Goal: Transaction & Acquisition: Purchase product/service

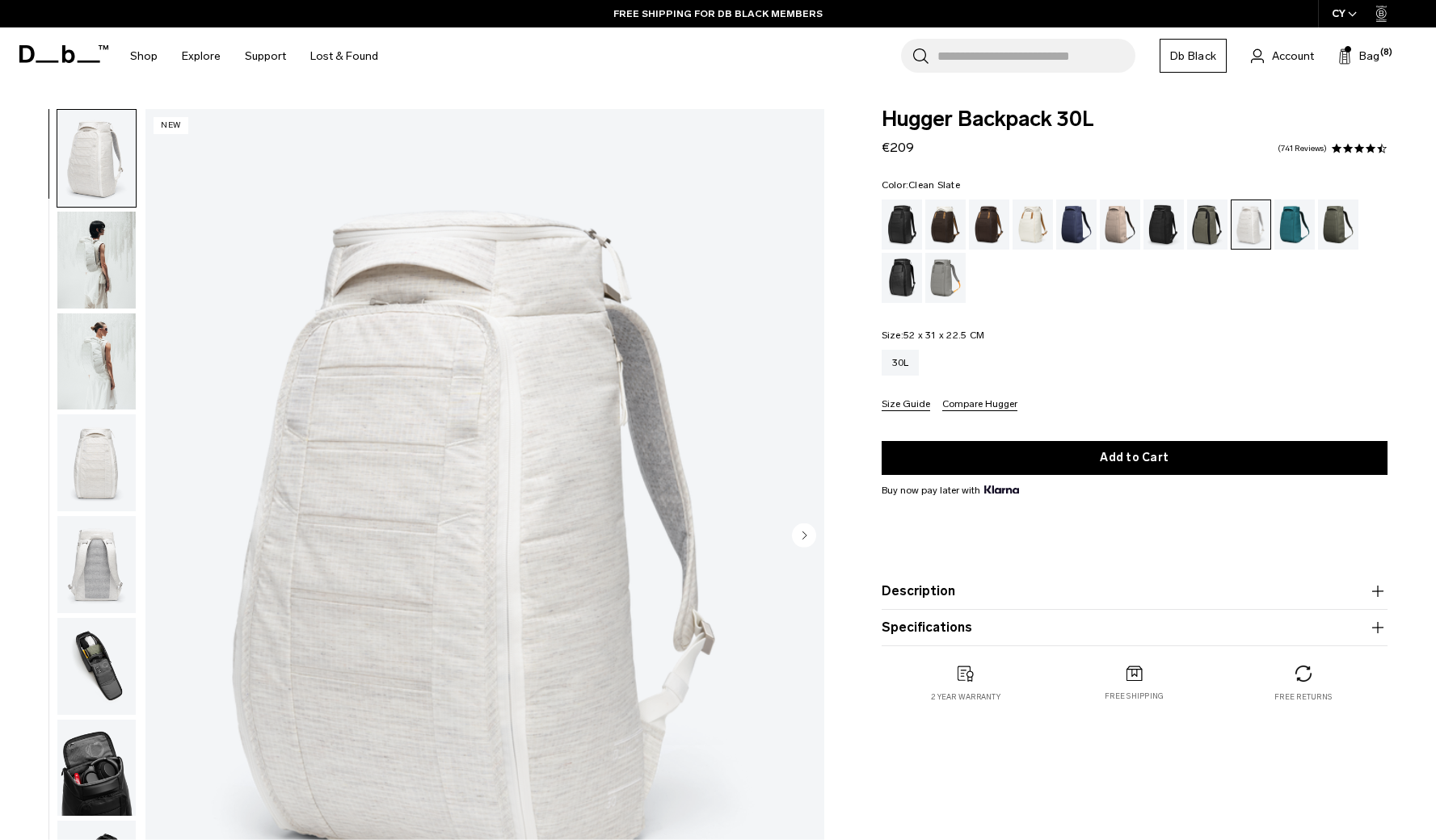
click at [803, 532] on icon "Next slide" at bounding box center [804, 536] width 24 height 24
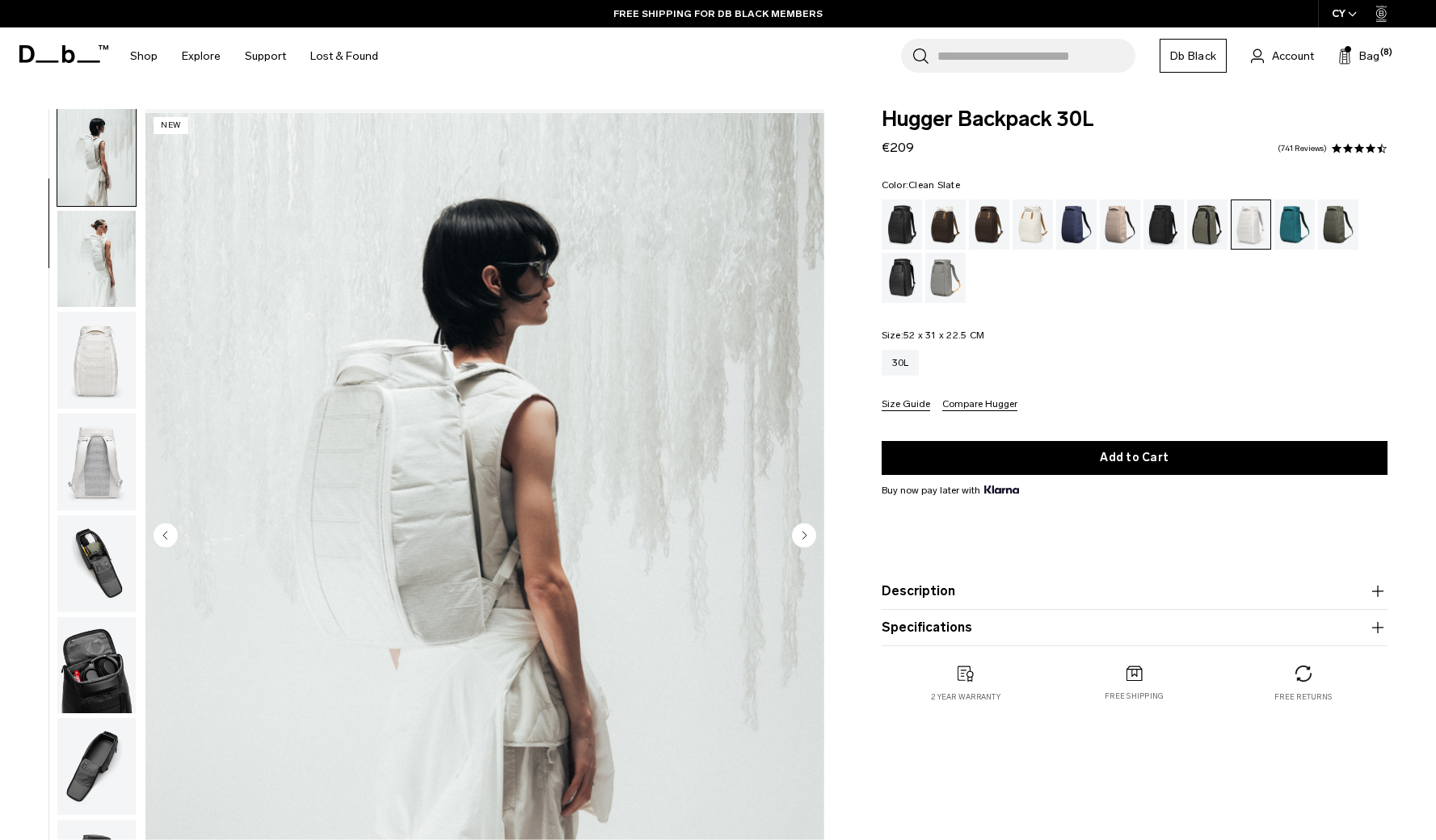
click at [803, 532] on circle "Next slide" at bounding box center [804, 536] width 24 height 24
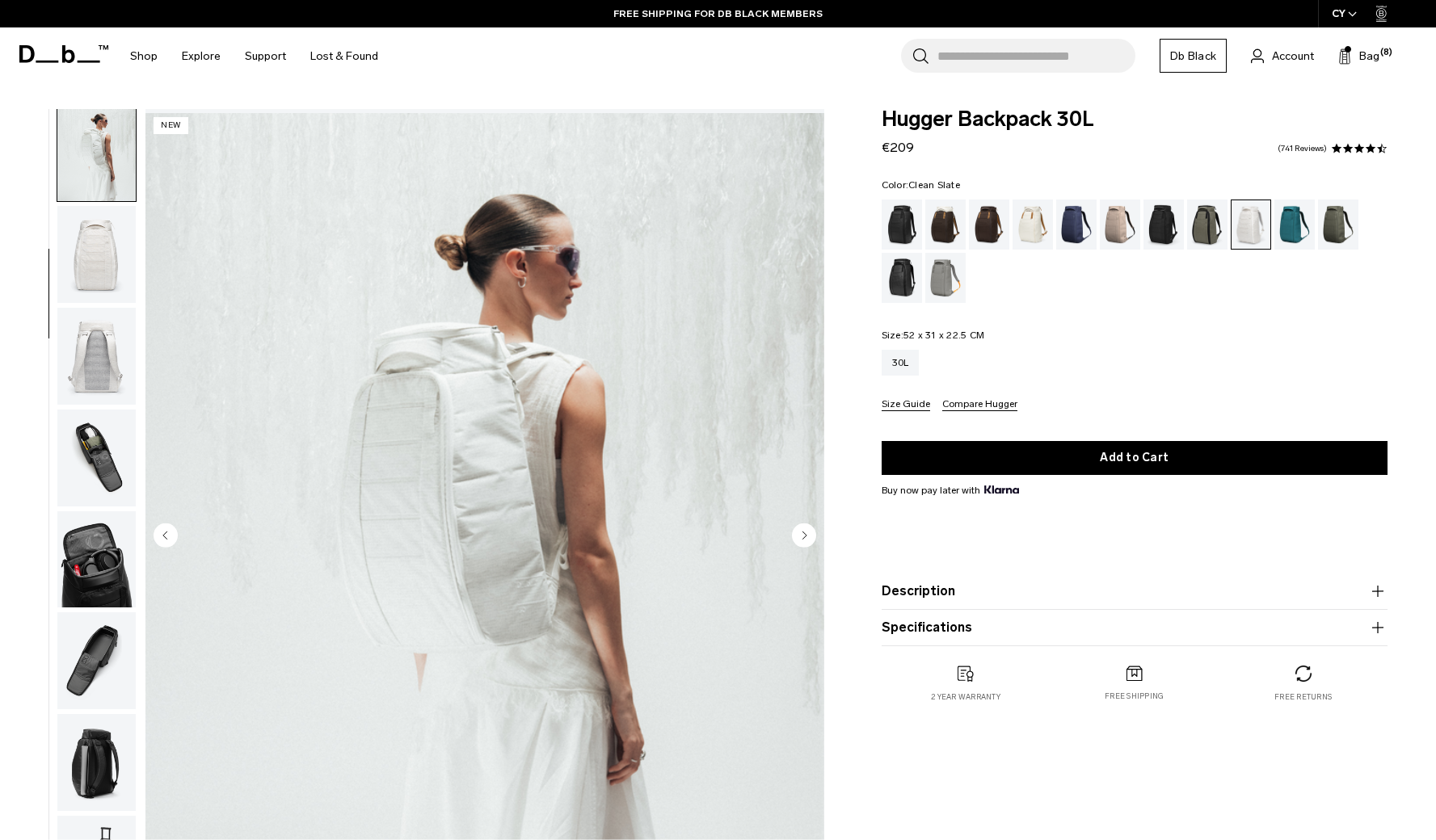
click at [803, 532] on circle "Next slide" at bounding box center [804, 536] width 24 height 24
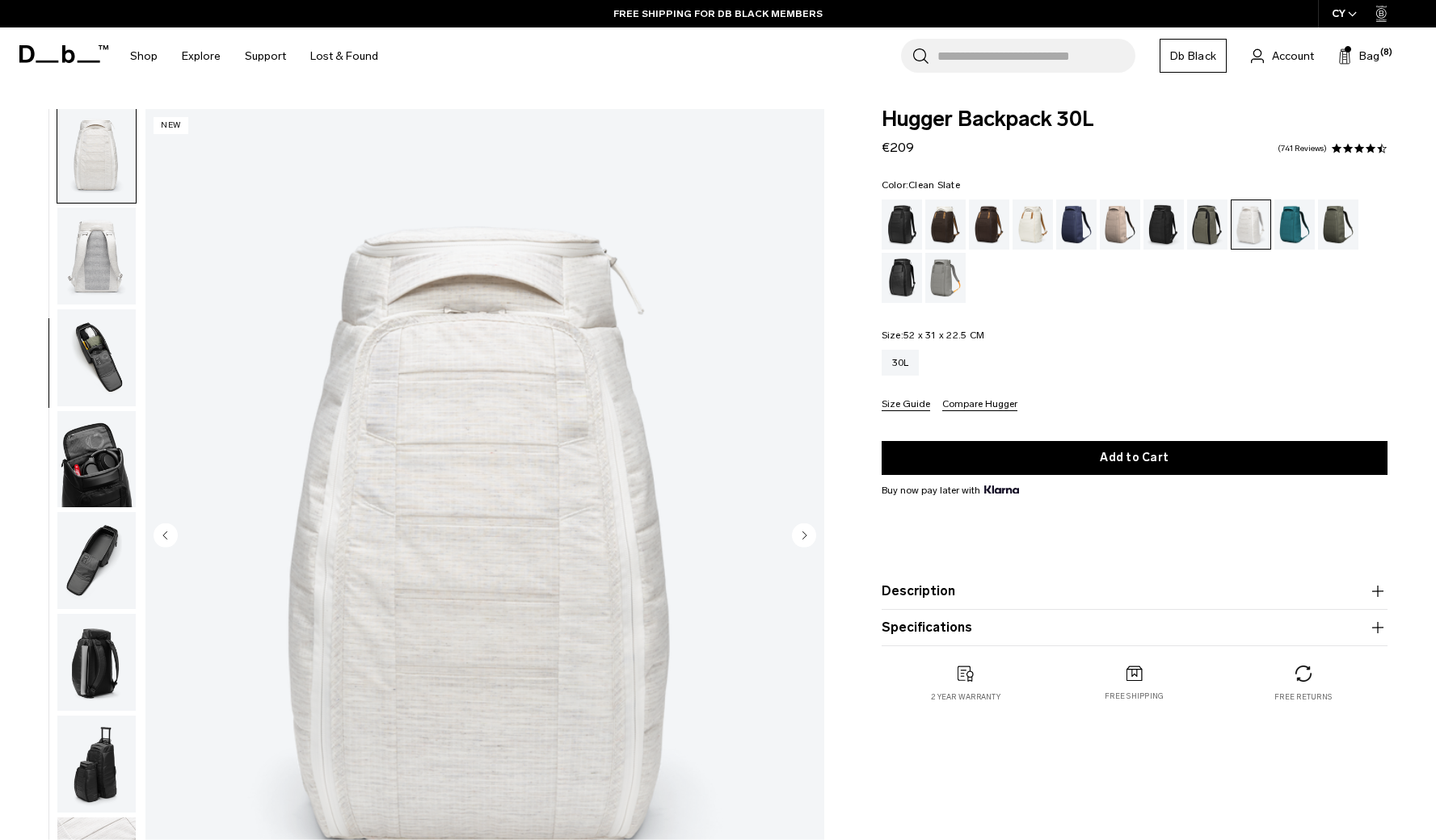
click at [803, 532] on circle "Next slide" at bounding box center [804, 536] width 24 height 24
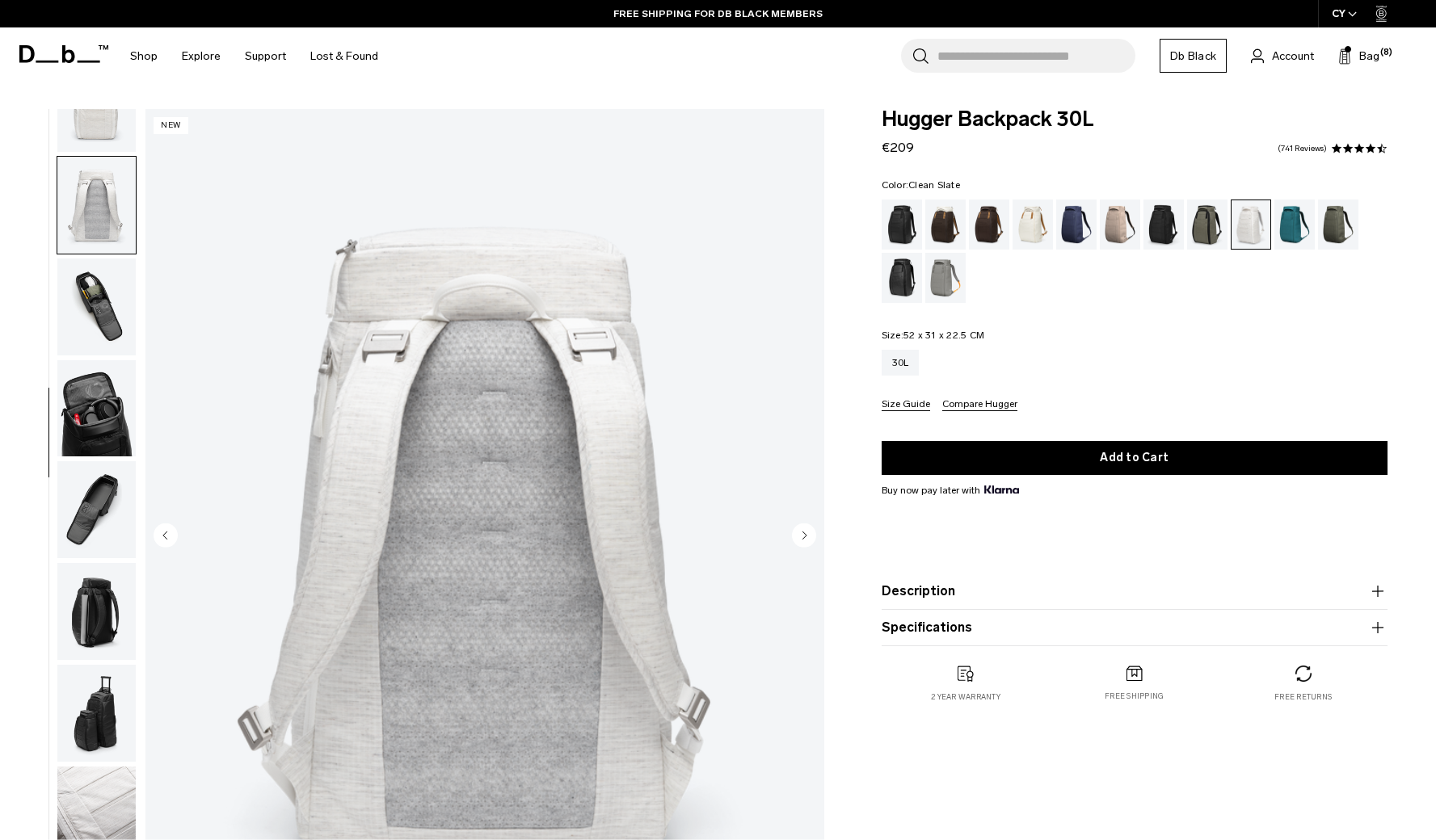
click at [803, 532] on circle "Next slide" at bounding box center [804, 536] width 24 height 24
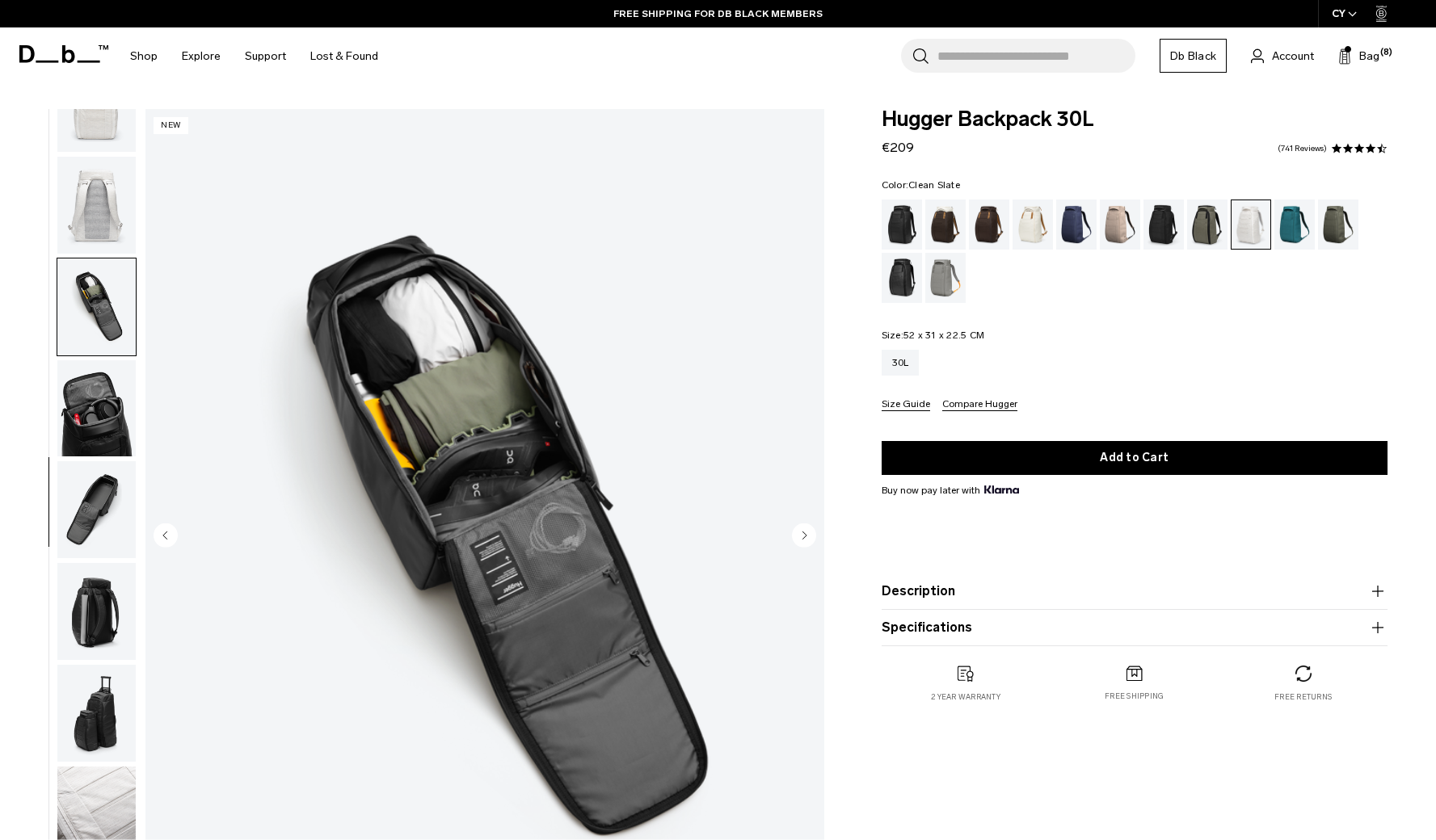
click at [803, 532] on circle "Next slide" at bounding box center [804, 536] width 24 height 24
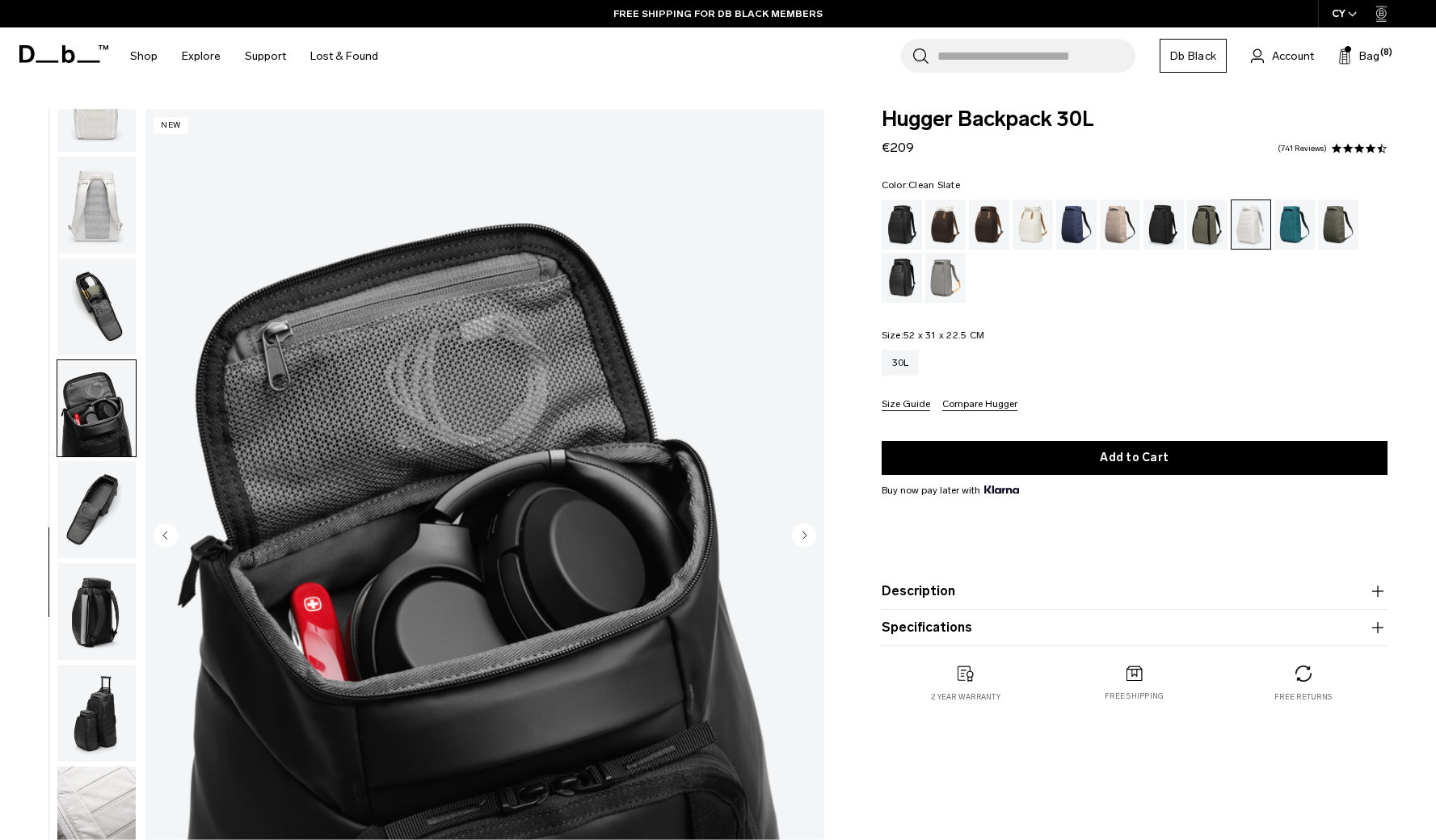
click at [803, 532] on circle "Next slide" at bounding box center [804, 536] width 24 height 24
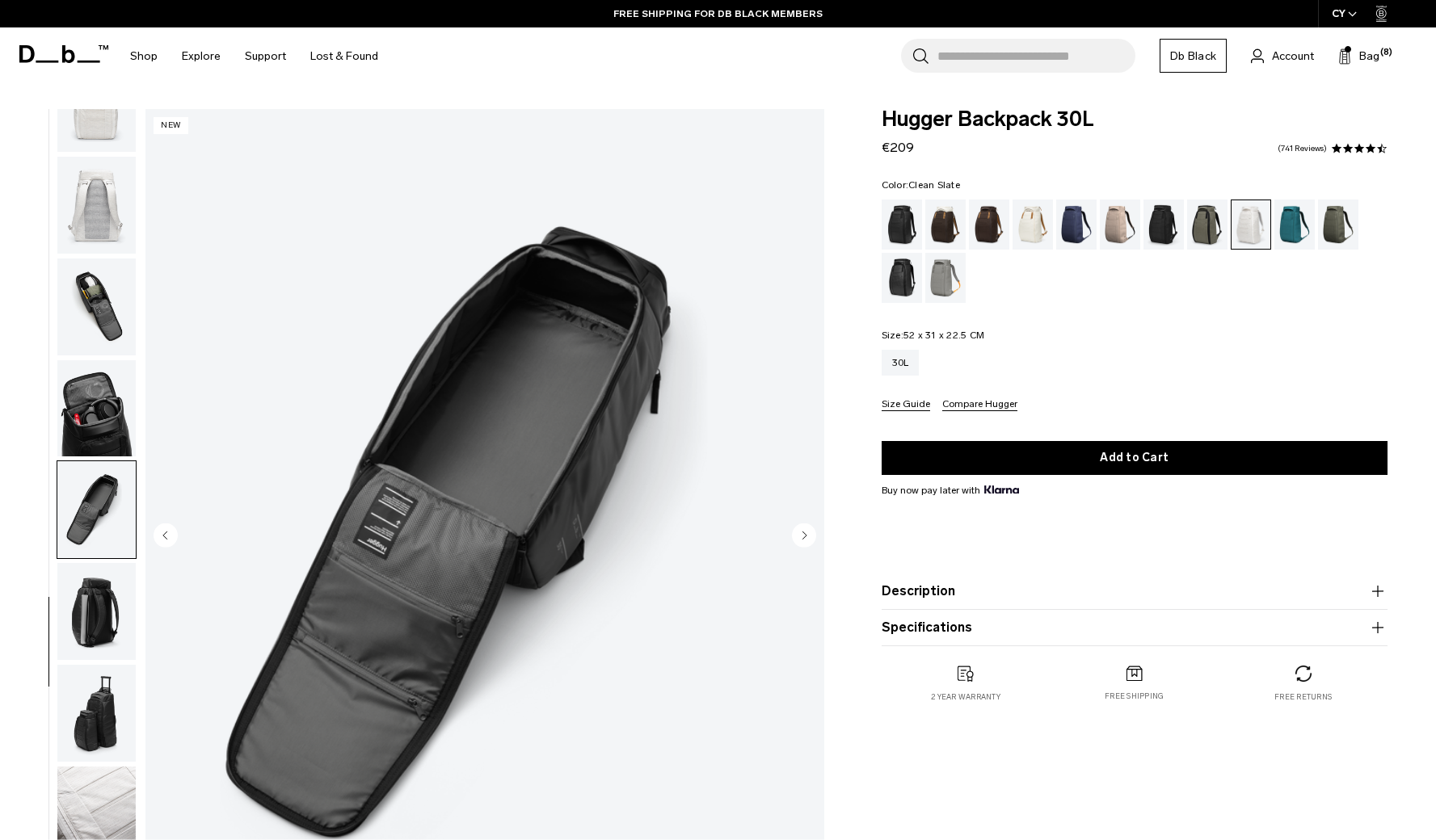
click at [803, 532] on circle "Next slide" at bounding box center [804, 536] width 24 height 24
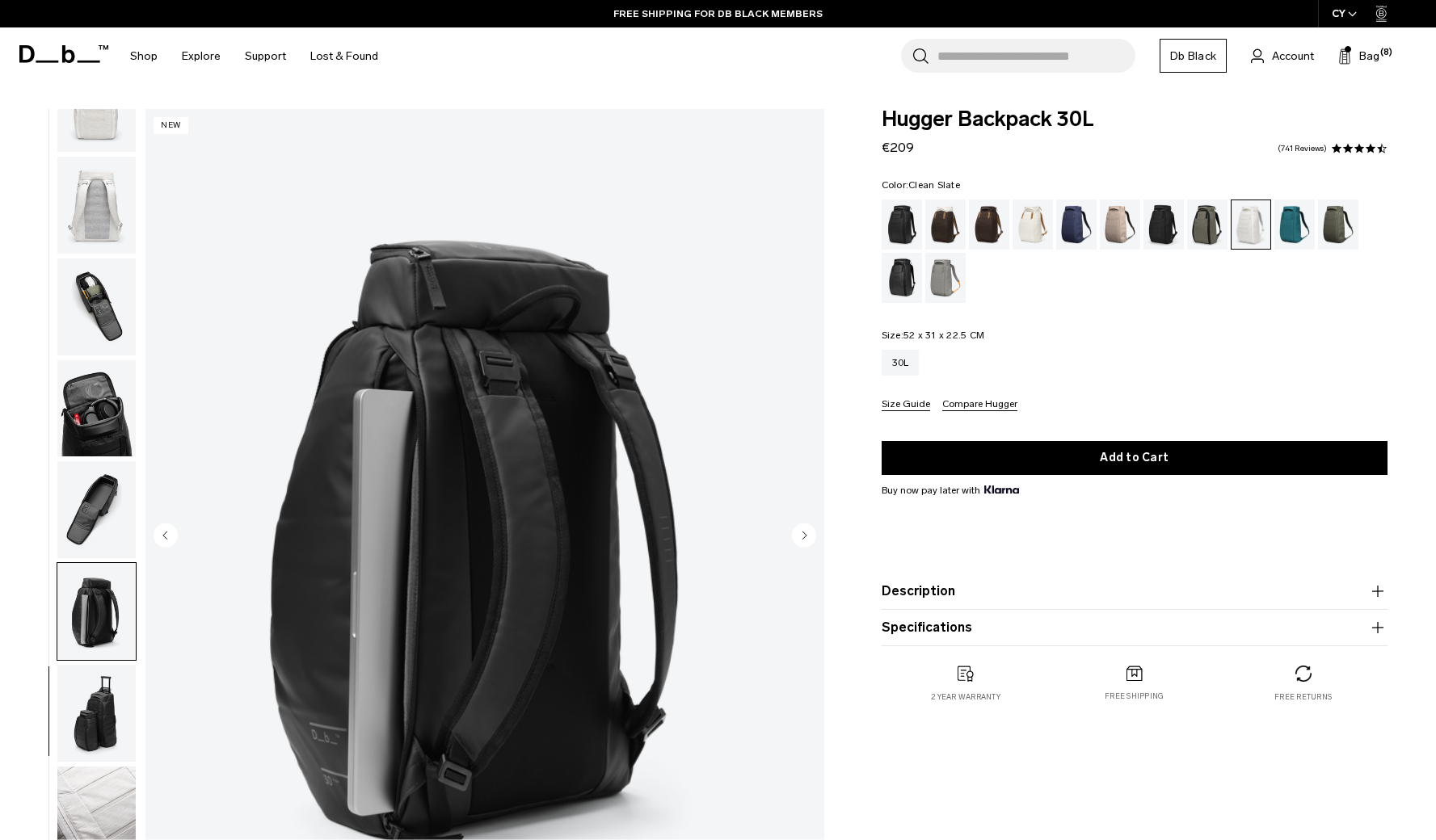
click at [803, 532] on circle "Next slide" at bounding box center [804, 536] width 24 height 24
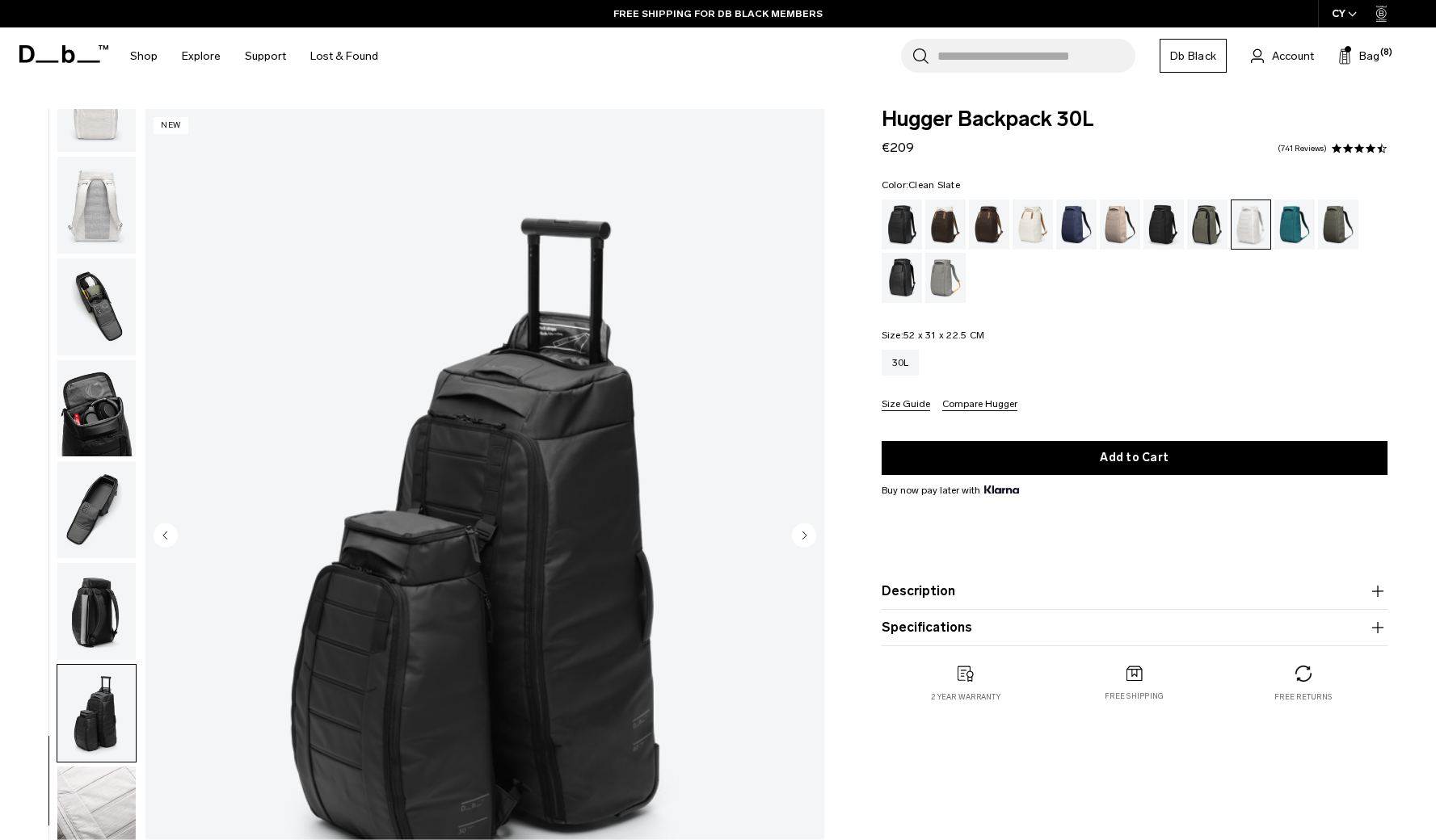
click at [803, 532] on circle "Next slide" at bounding box center [804, 536] width 24 height 24
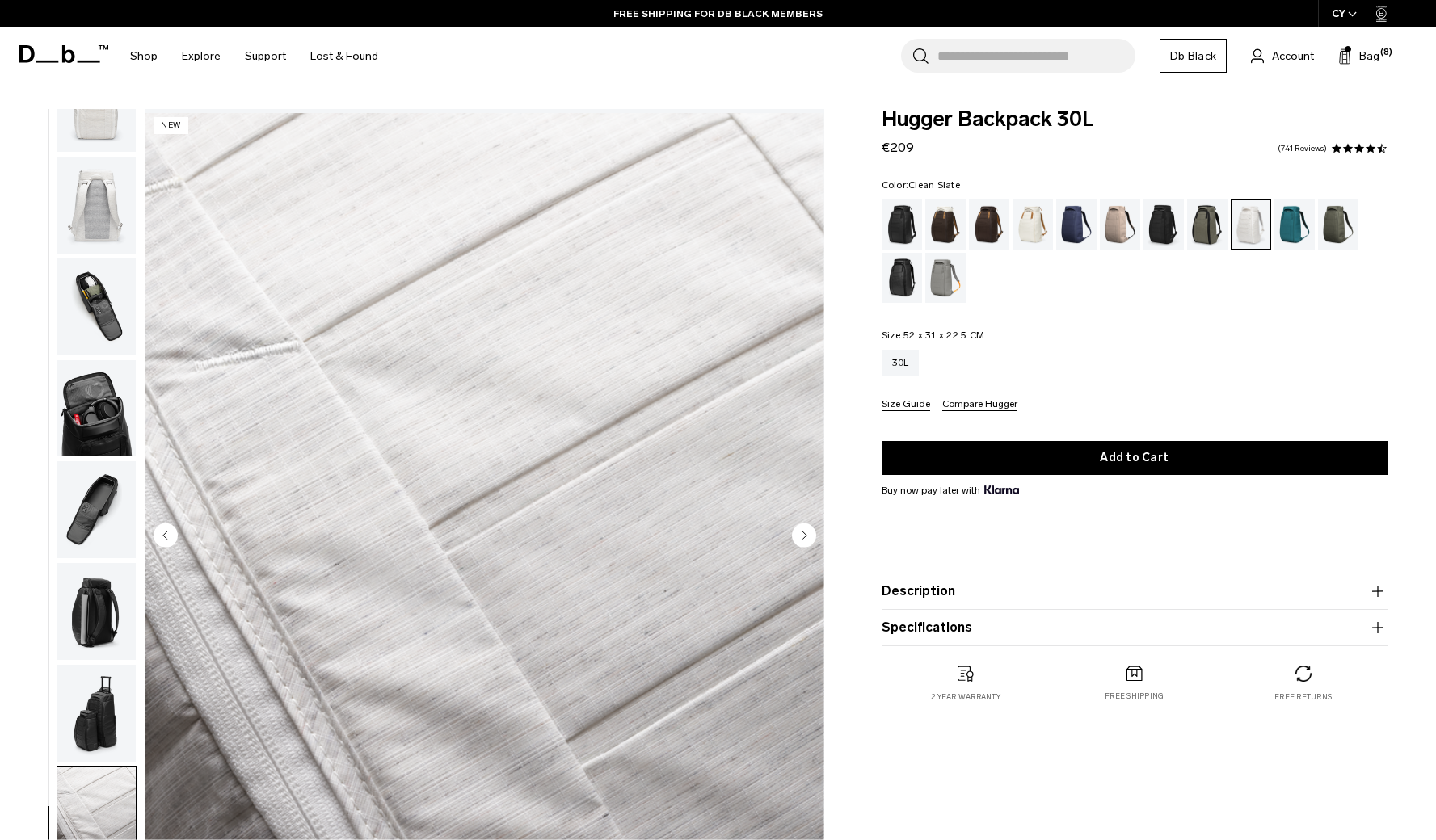
click at [803, 532] on circle "Next slide" at bounding box center [804, 536] width 24 height 24
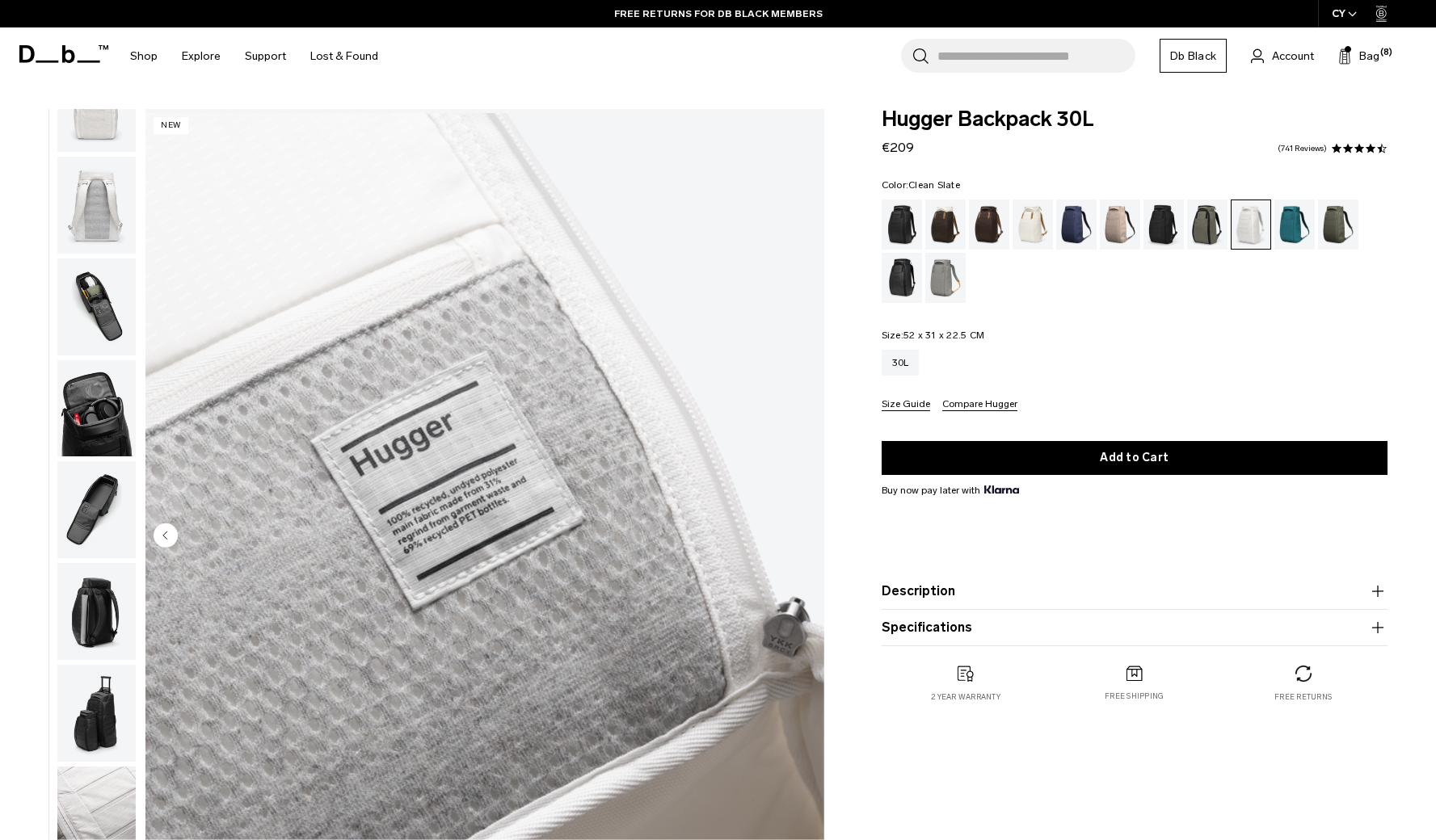
click at [803, 532] on img "12 / 12" at bounding box center [484, 537] width 678 height 847
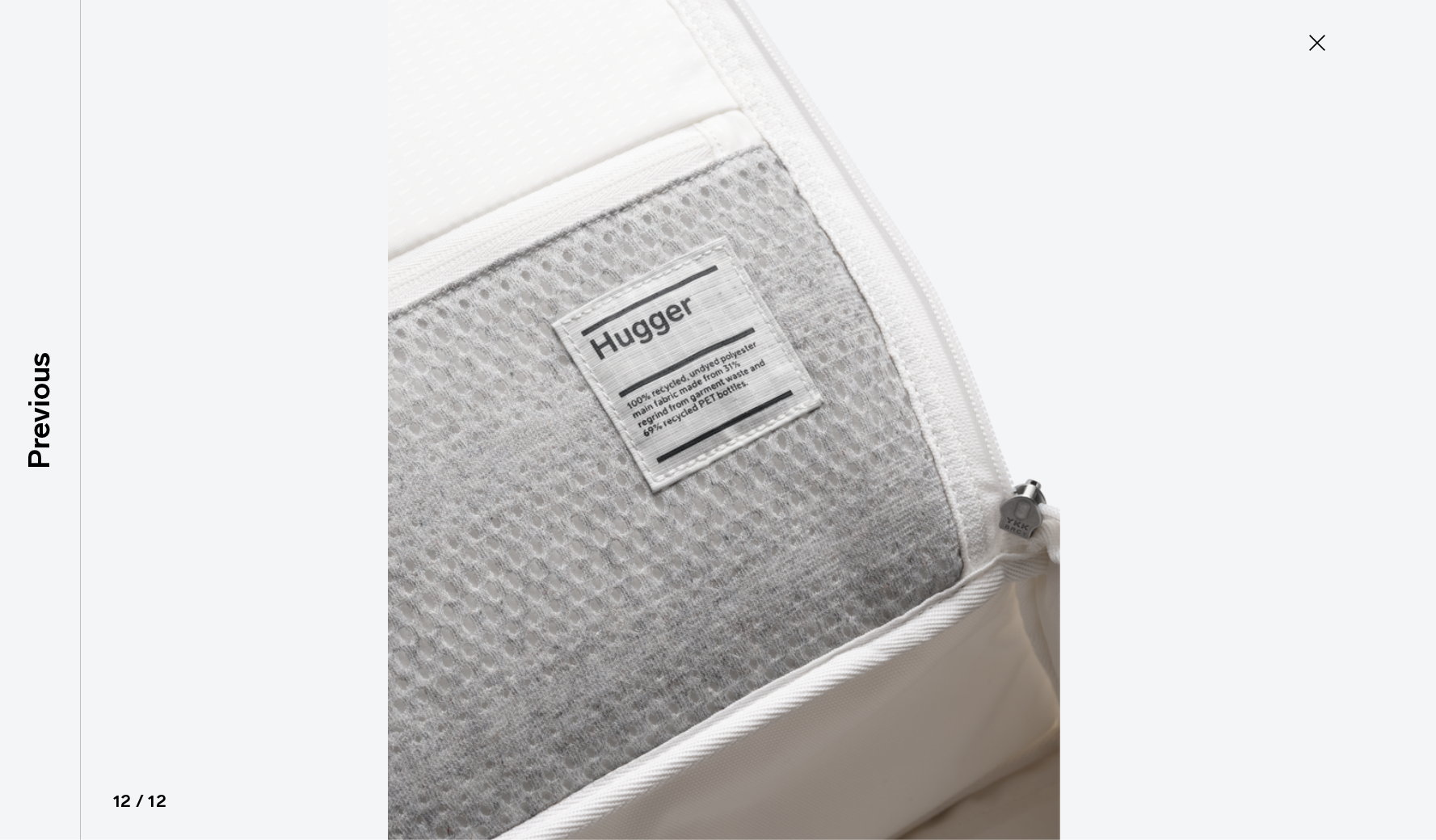
scroll to position [292, 0]
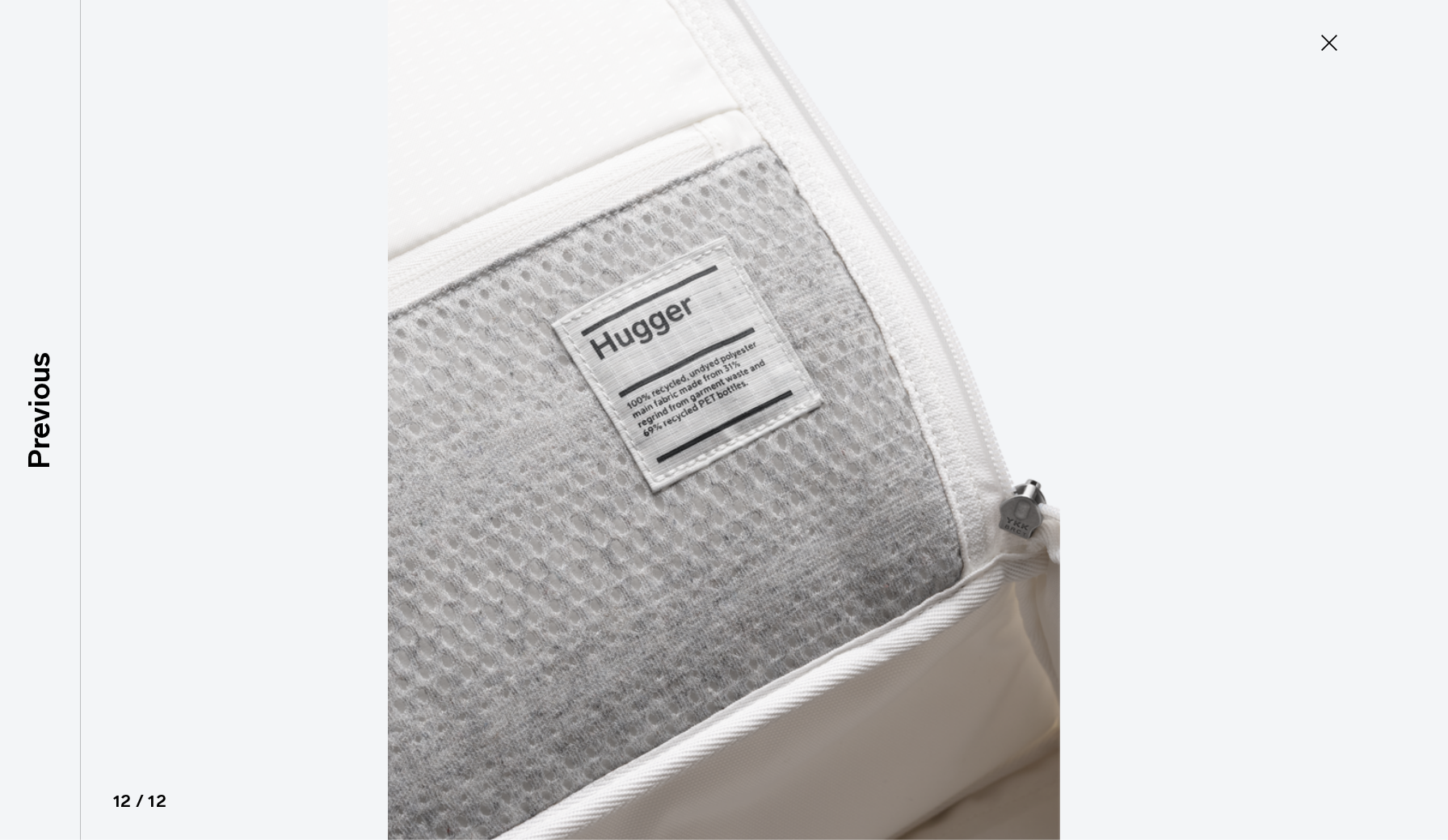
click at [1322, 50] on icon at bounding box center [1330, 42] width 16 height 16
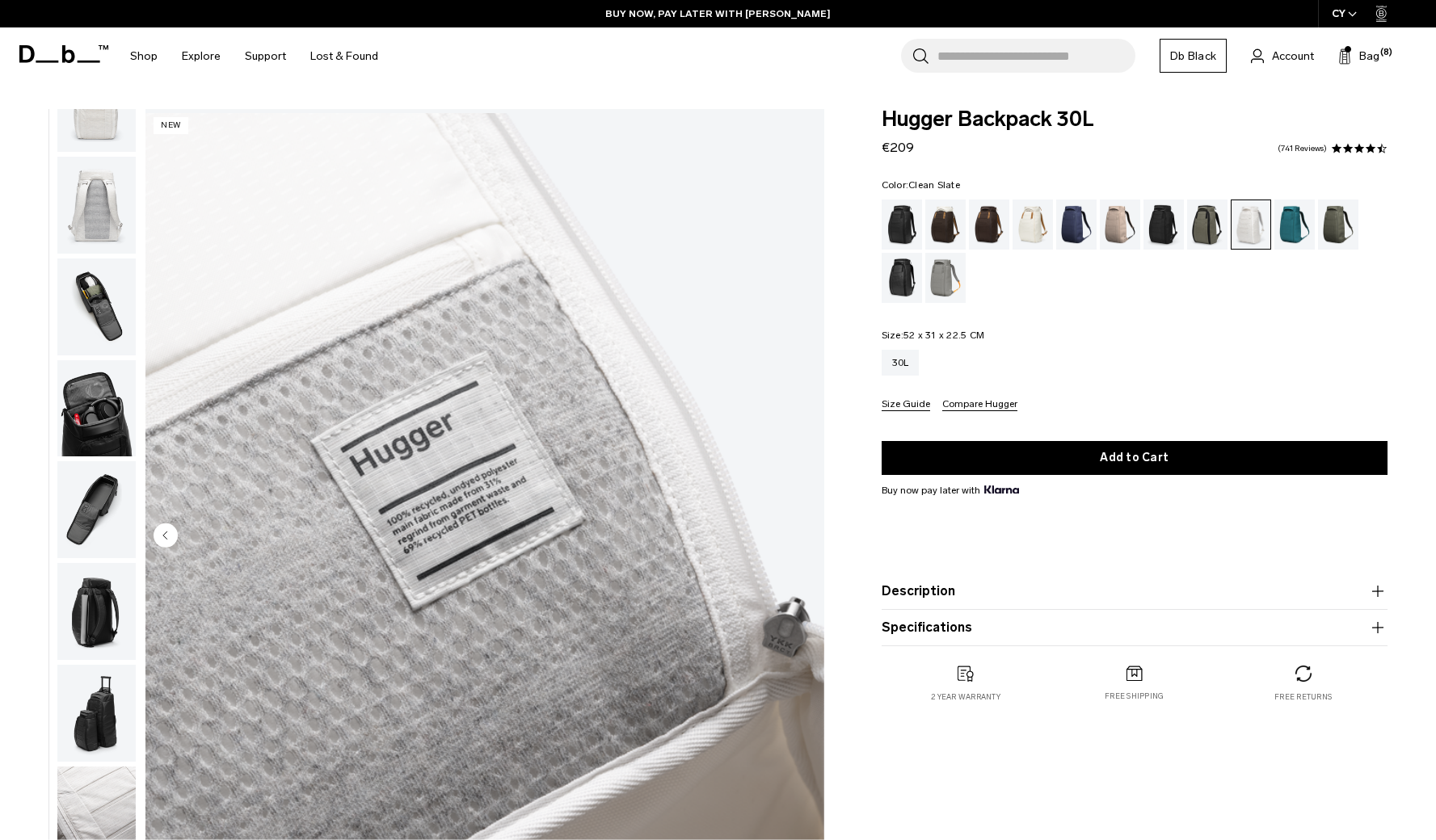
scroll to position [0, 0]
click at [131, 157] on img "button" at bounding box center [97, 205] width 79 height 97
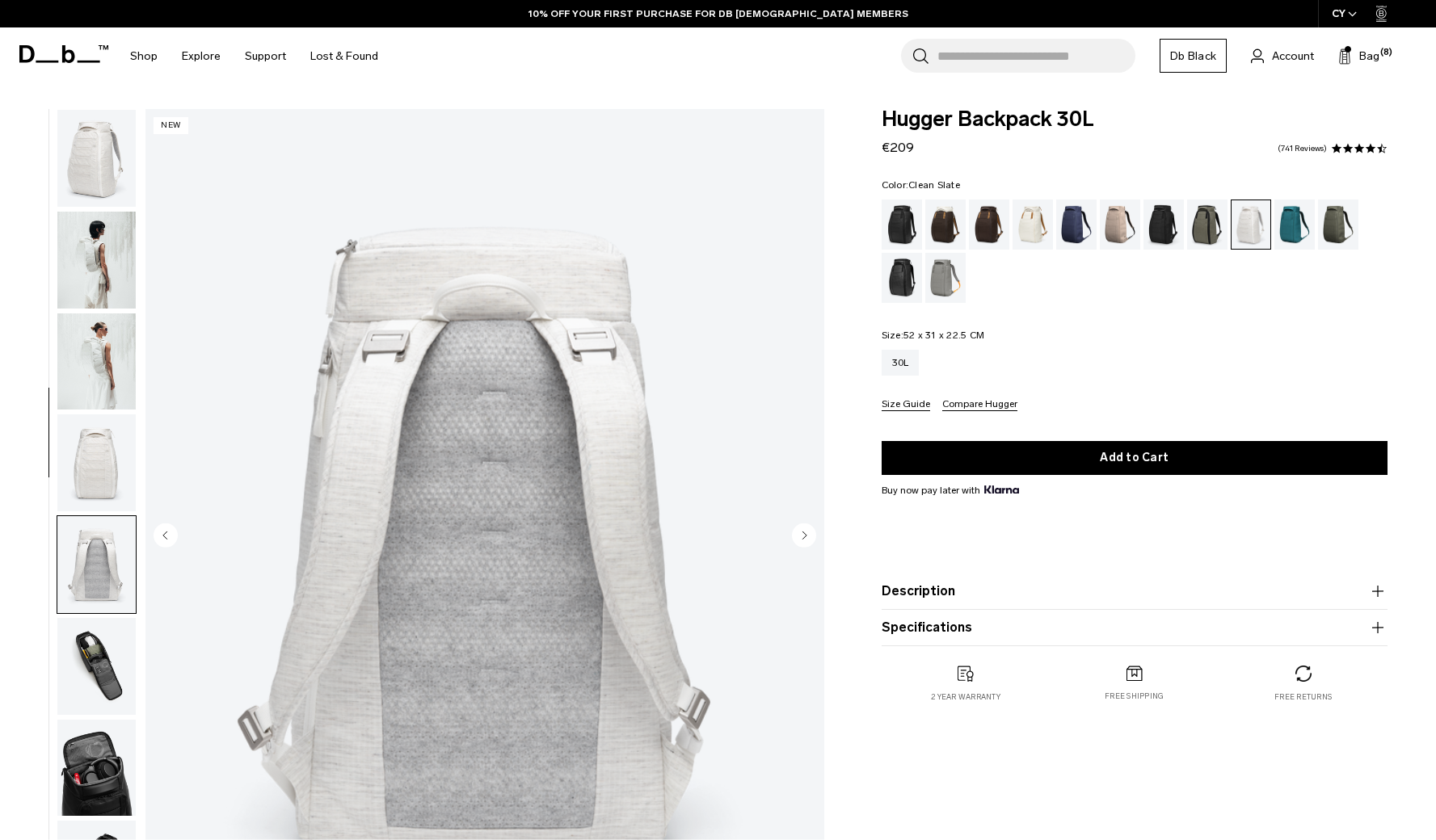
scroll to position [-2, 0]
click at [119, 164] on img "button" at bounding box center [97, 158] width 79 height 97
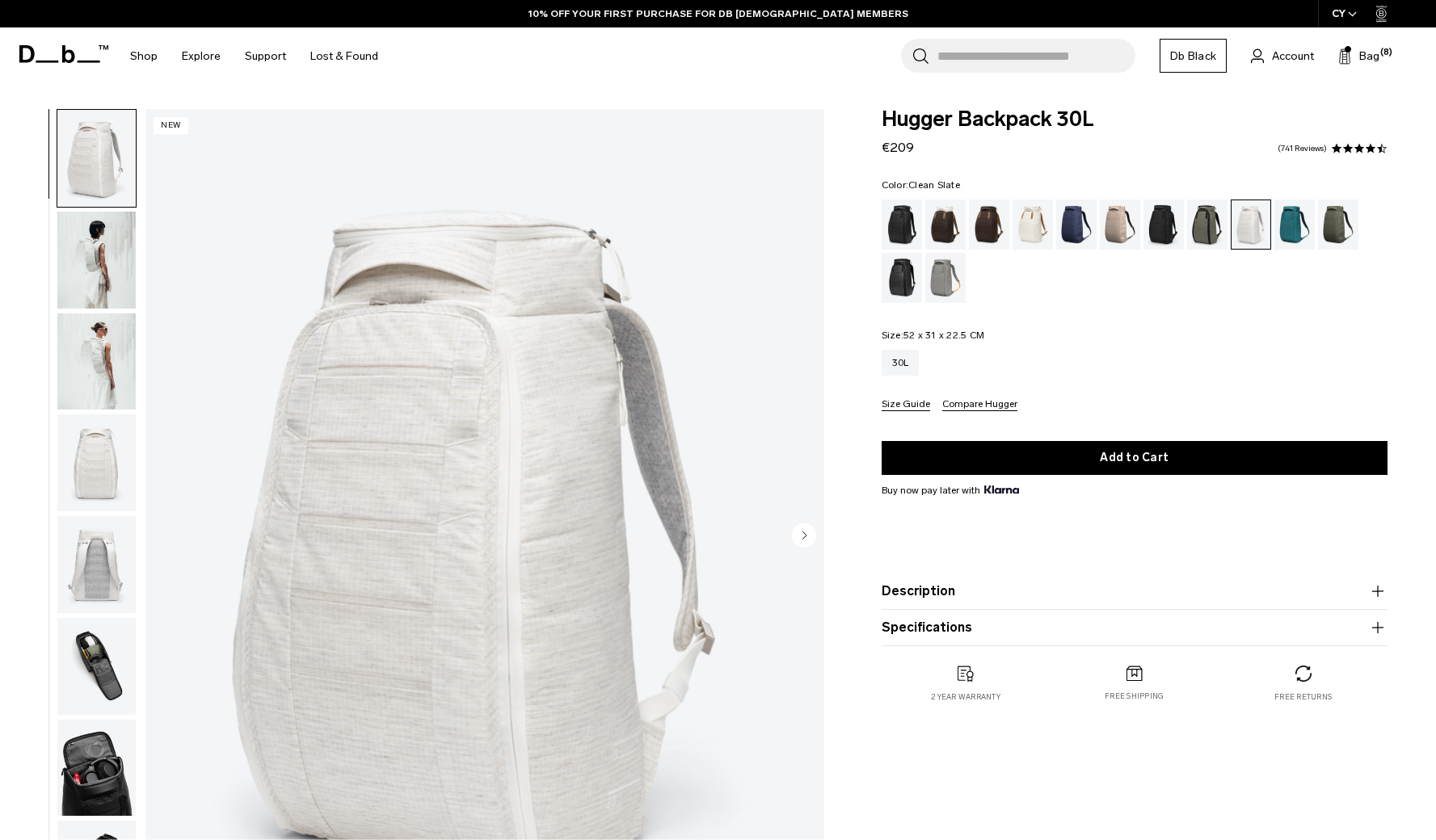
scroll to position [0, 0]
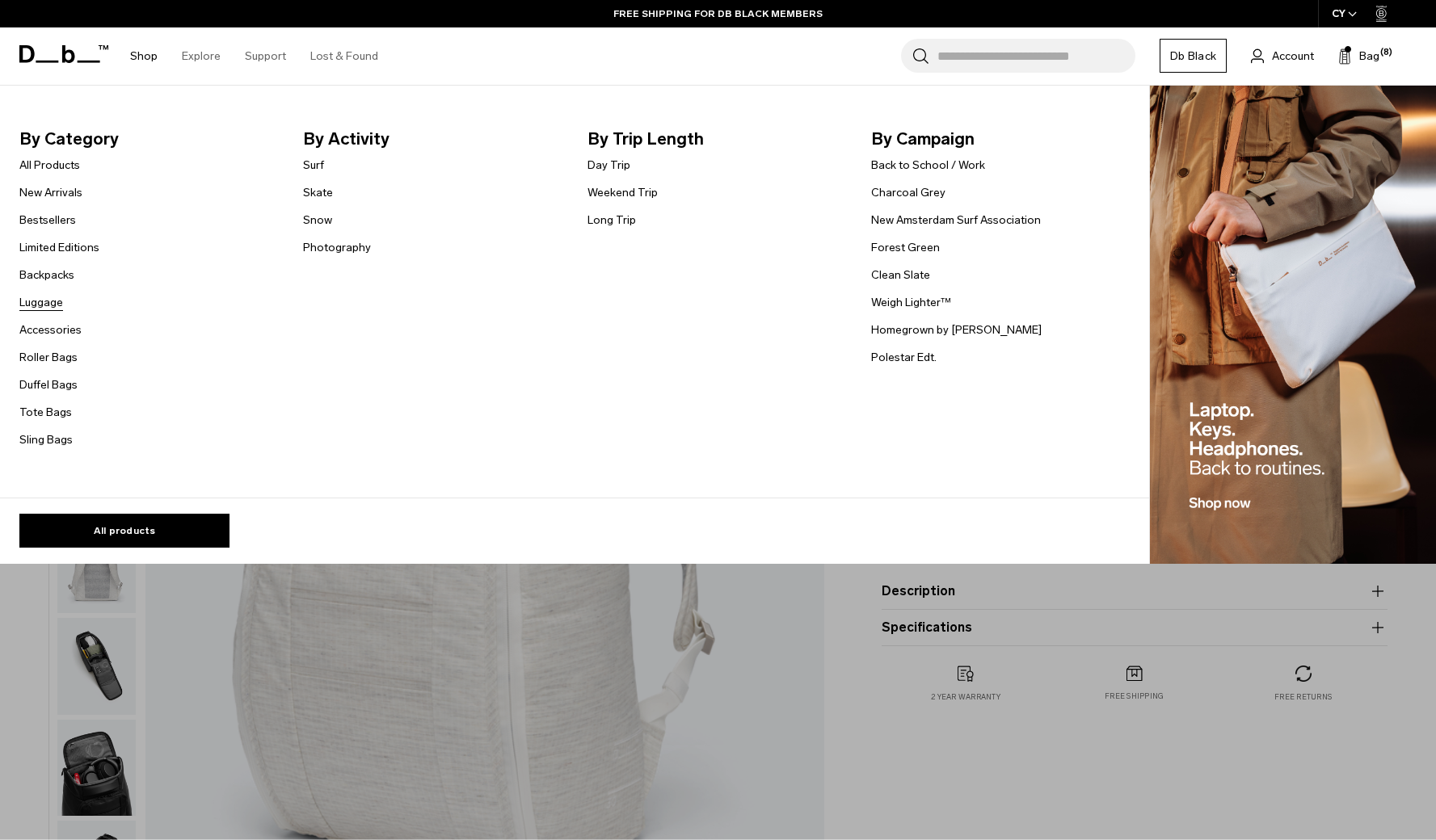
click at [44, 301] on link "Luggage" at bounding box center [41, 303] width 43 height 17
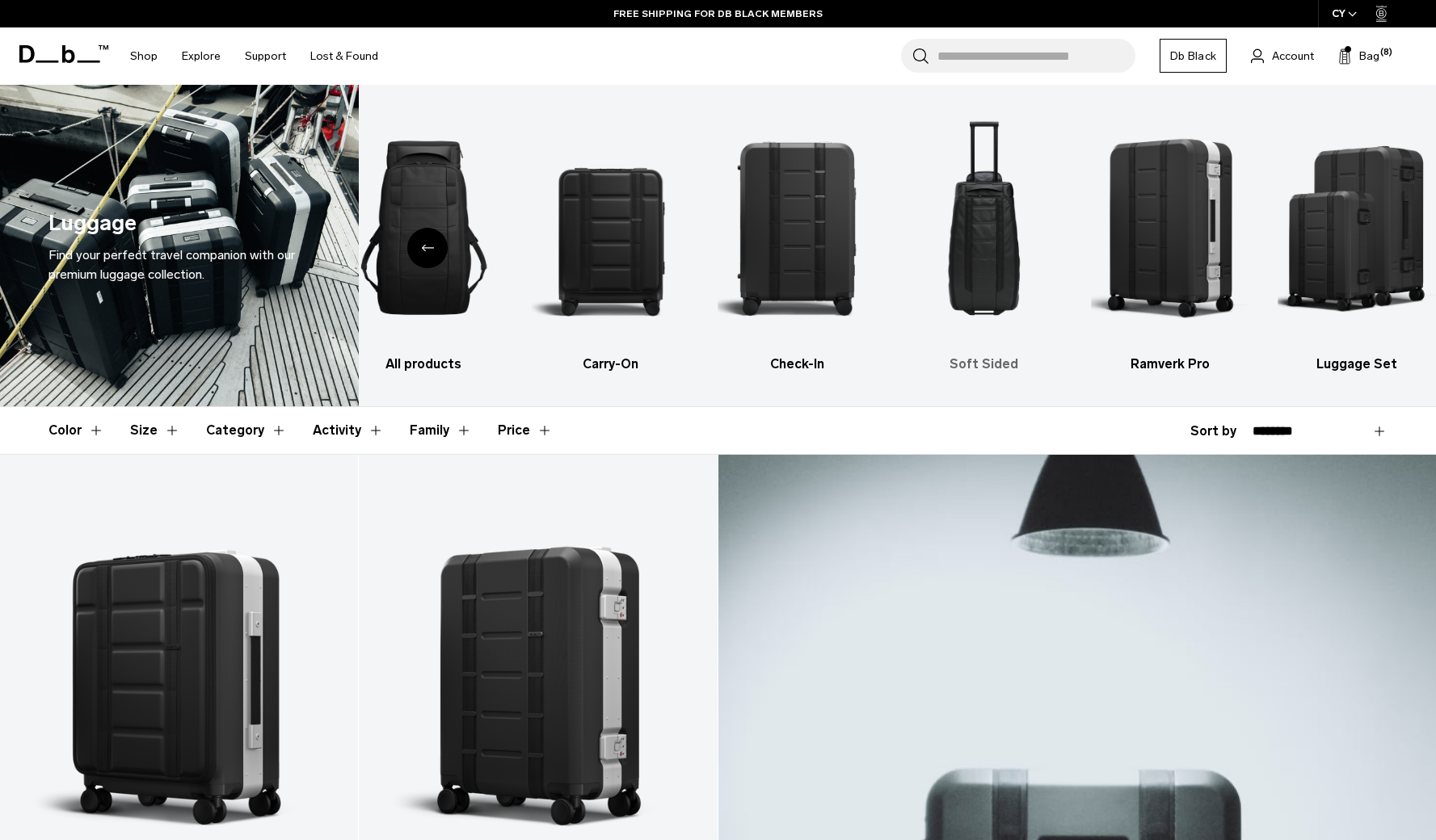
click at [1023, 228] on img "4 / 6" at bounding box center [983, 228] width 158 height 238
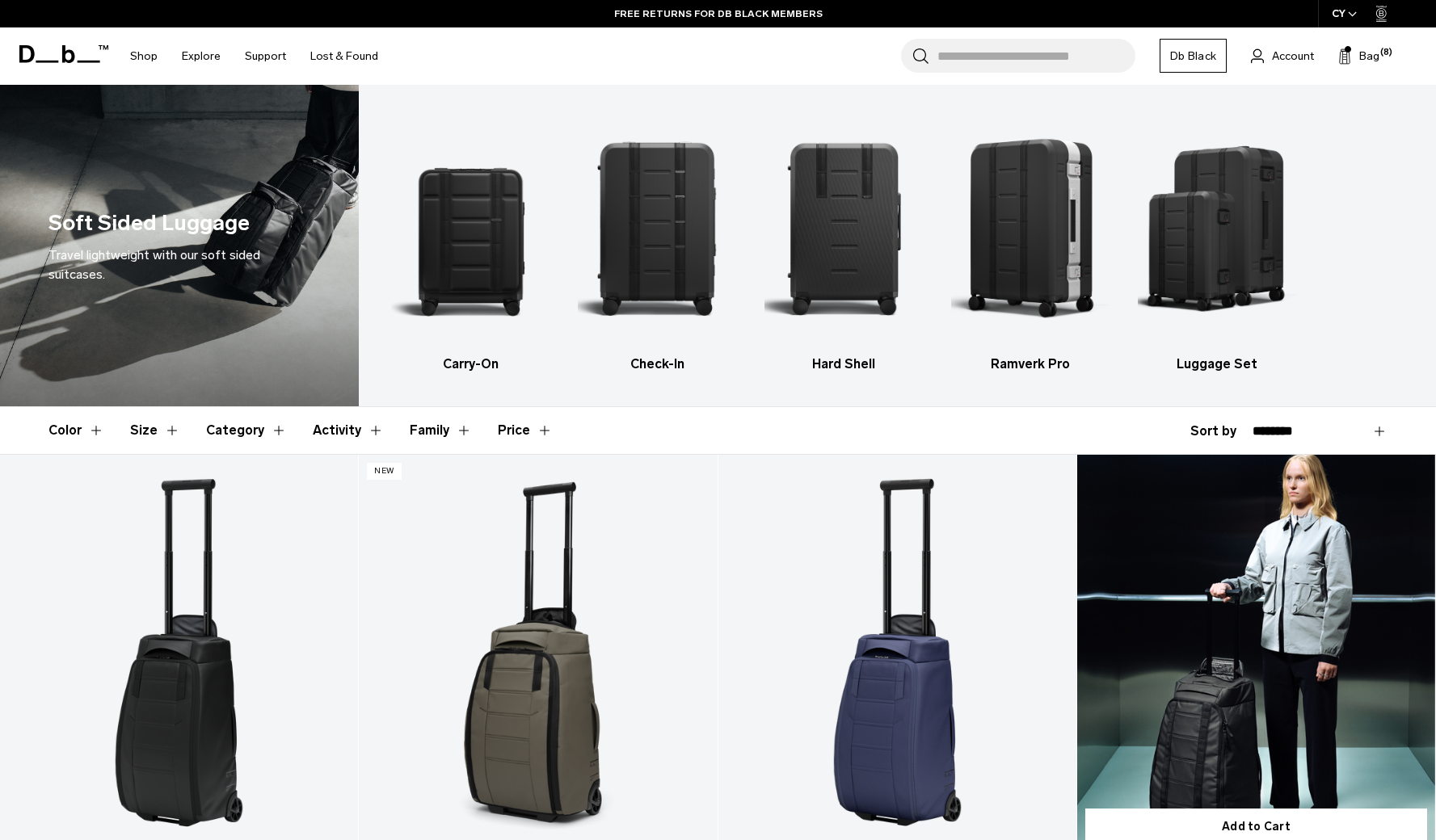
click at [1282, 652] on link "Hugger Roller Bag Check-in 60L" at bounding box center [1255, 654] width 358 height 398
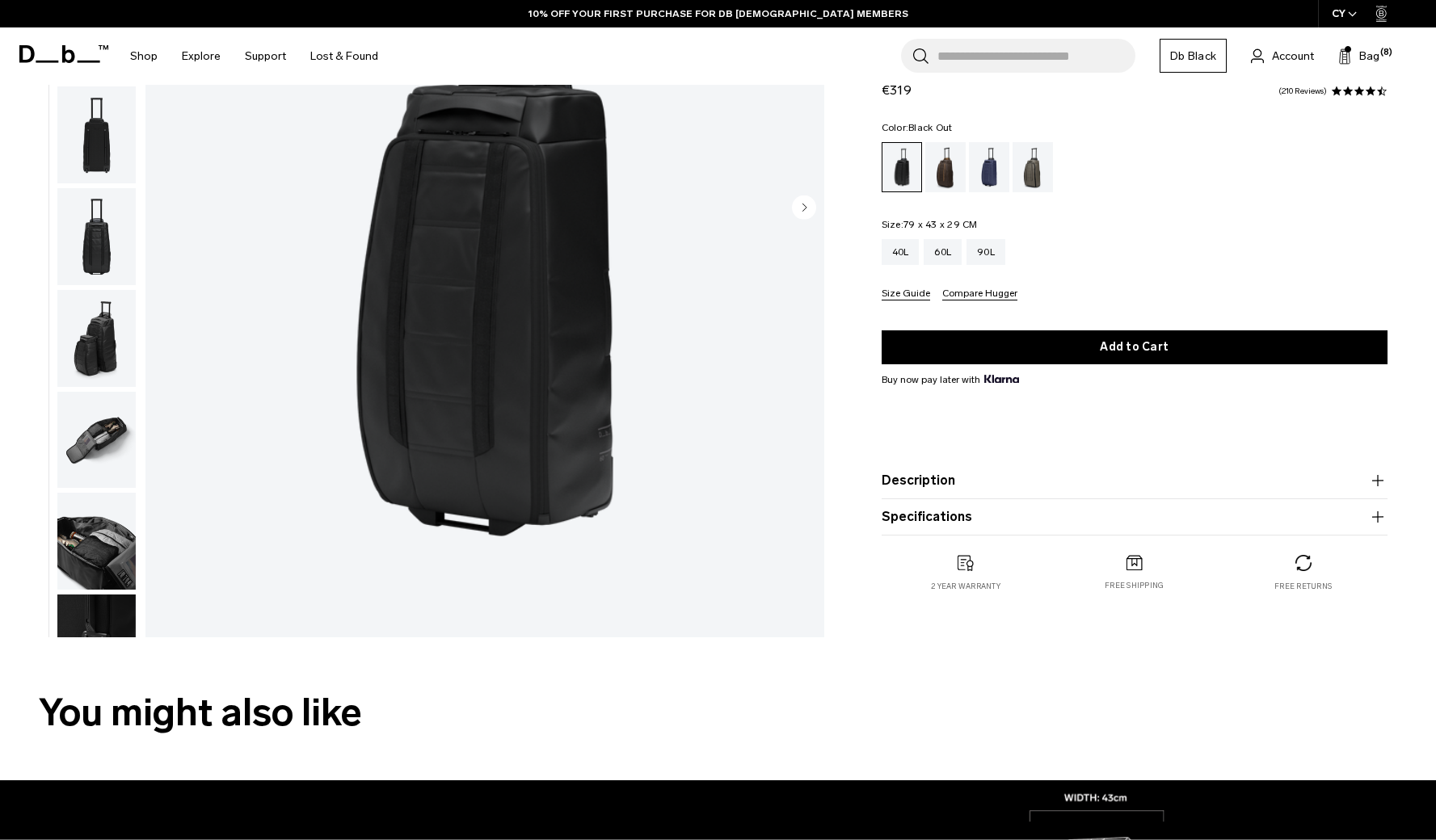
scroll to position [34, 0]
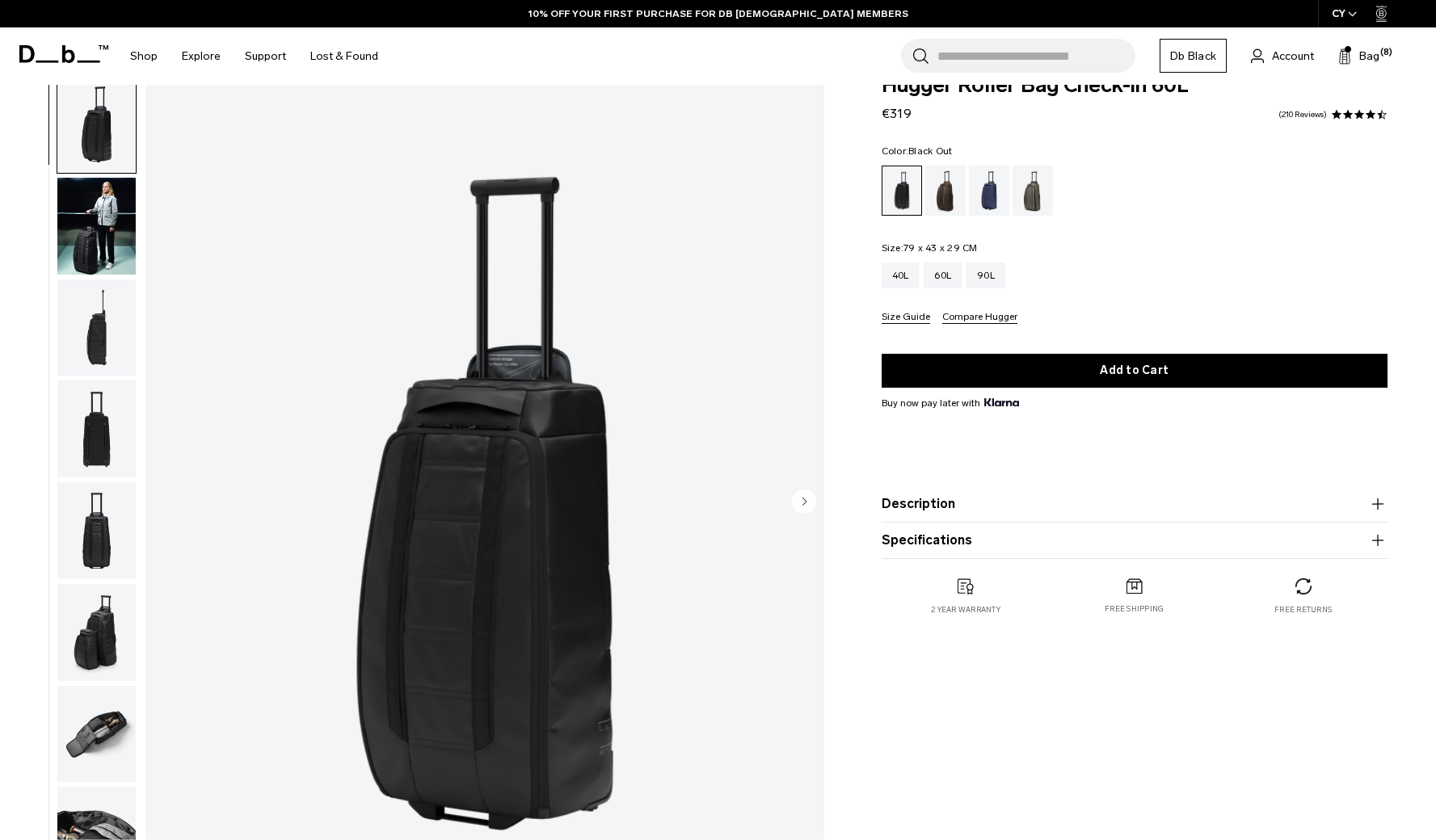
click at [98, 359] on img "button" at bounding box center [97, 327] width 79 height 97
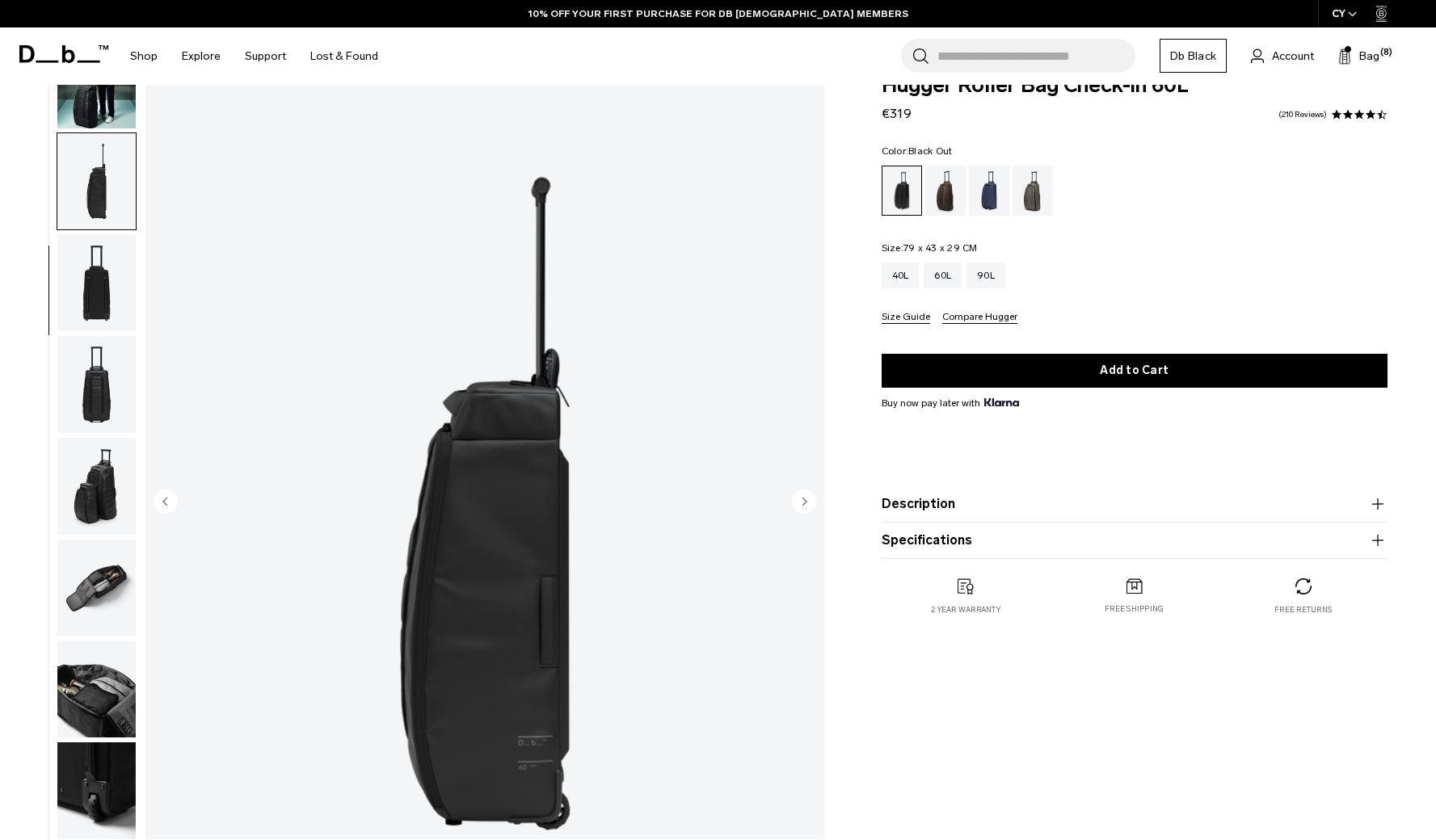
scroll to position [168, 0]
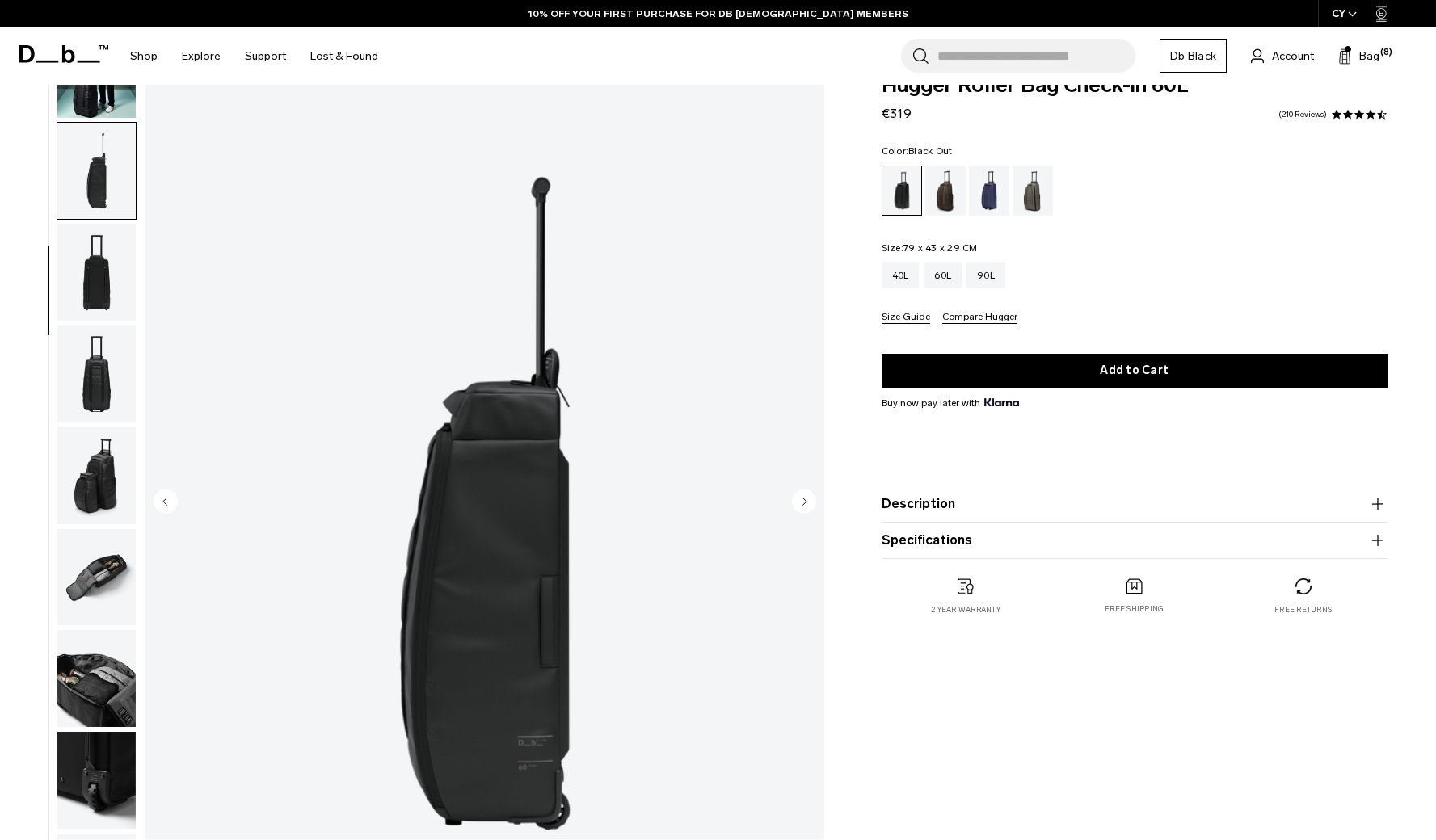
click at [97, 397] on img "button" at bounding box center [97, 373] width 79 height 97
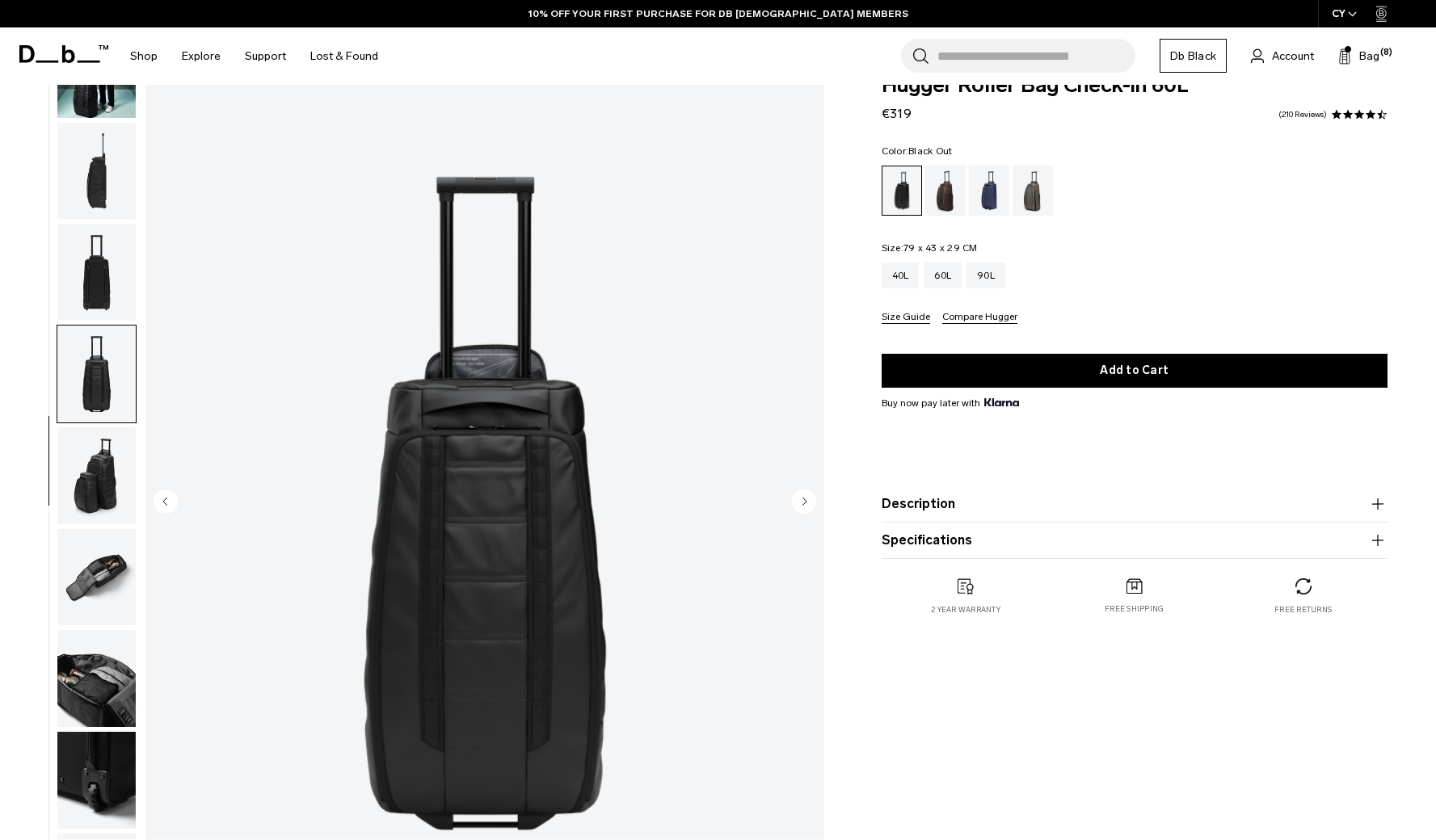
click at [106, 441] on img "button" at bounding box center [97, 475] width 79 height 97
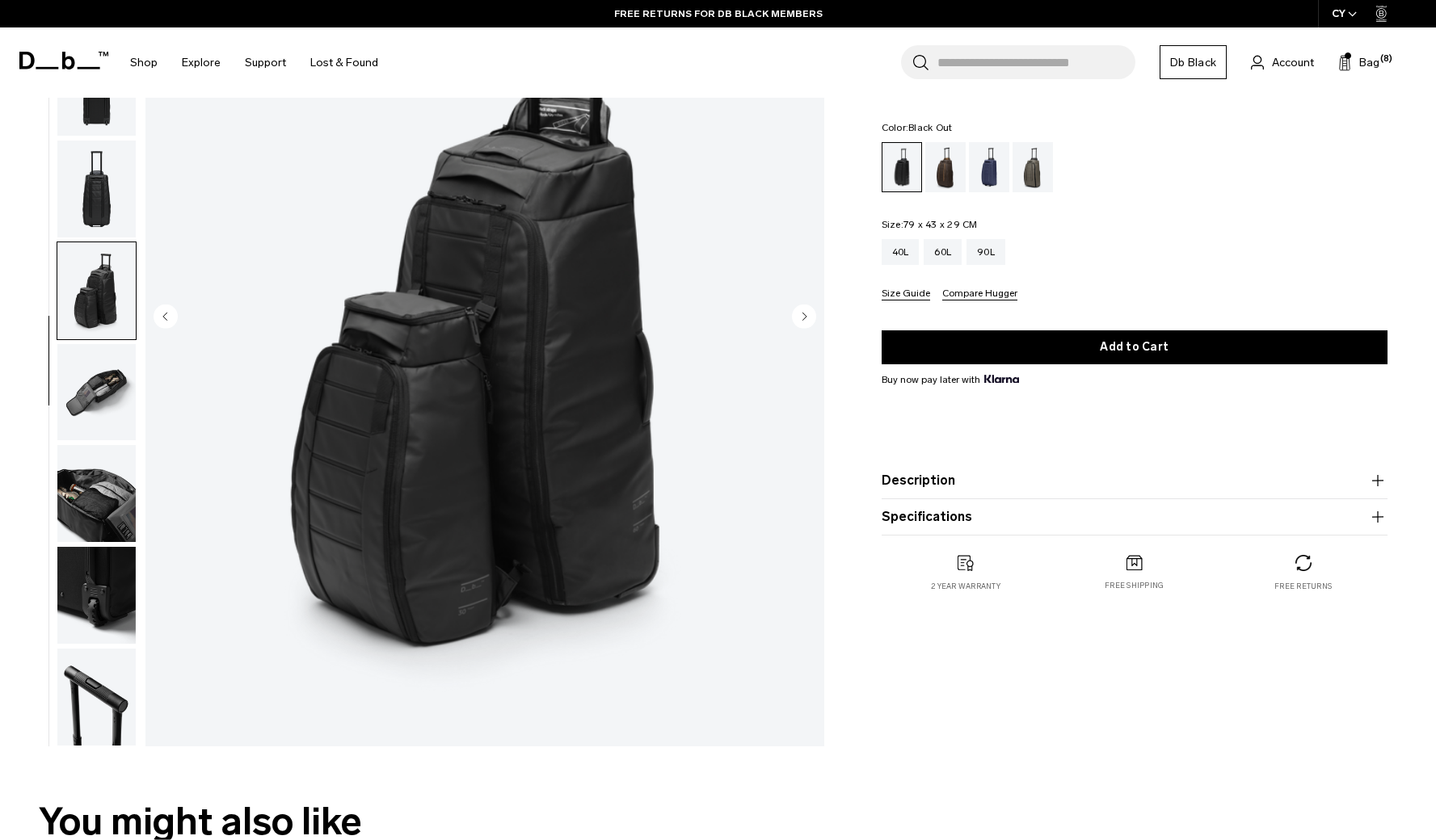
scroll to position [173, 0]
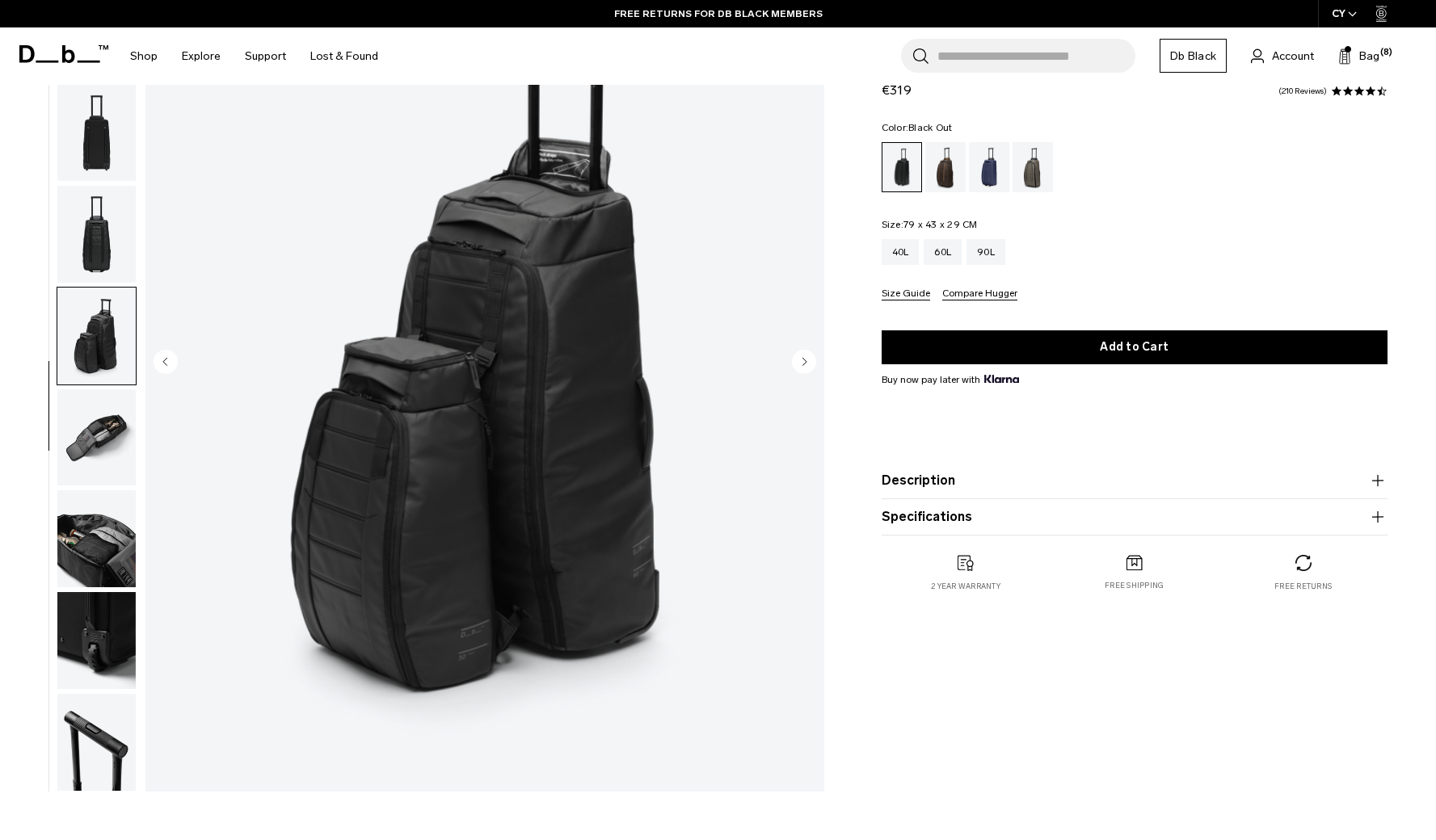
click at [797, 358] on circle "Next slide" at bounding box center [804, 361] width 24 height 24
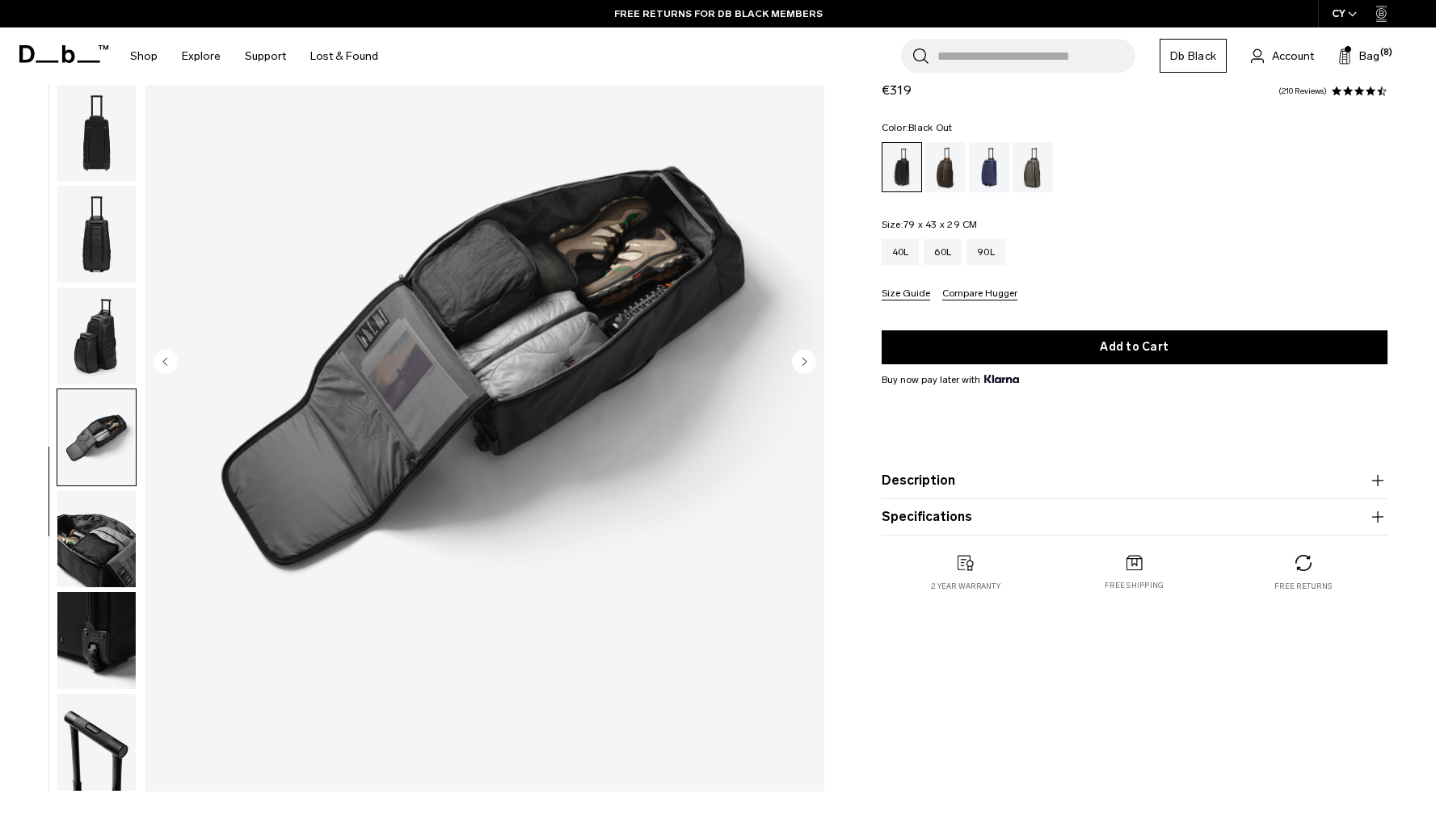
click at [797, 358] on circle "Next slide" at bounding box center [804, 361] width 24 height 24
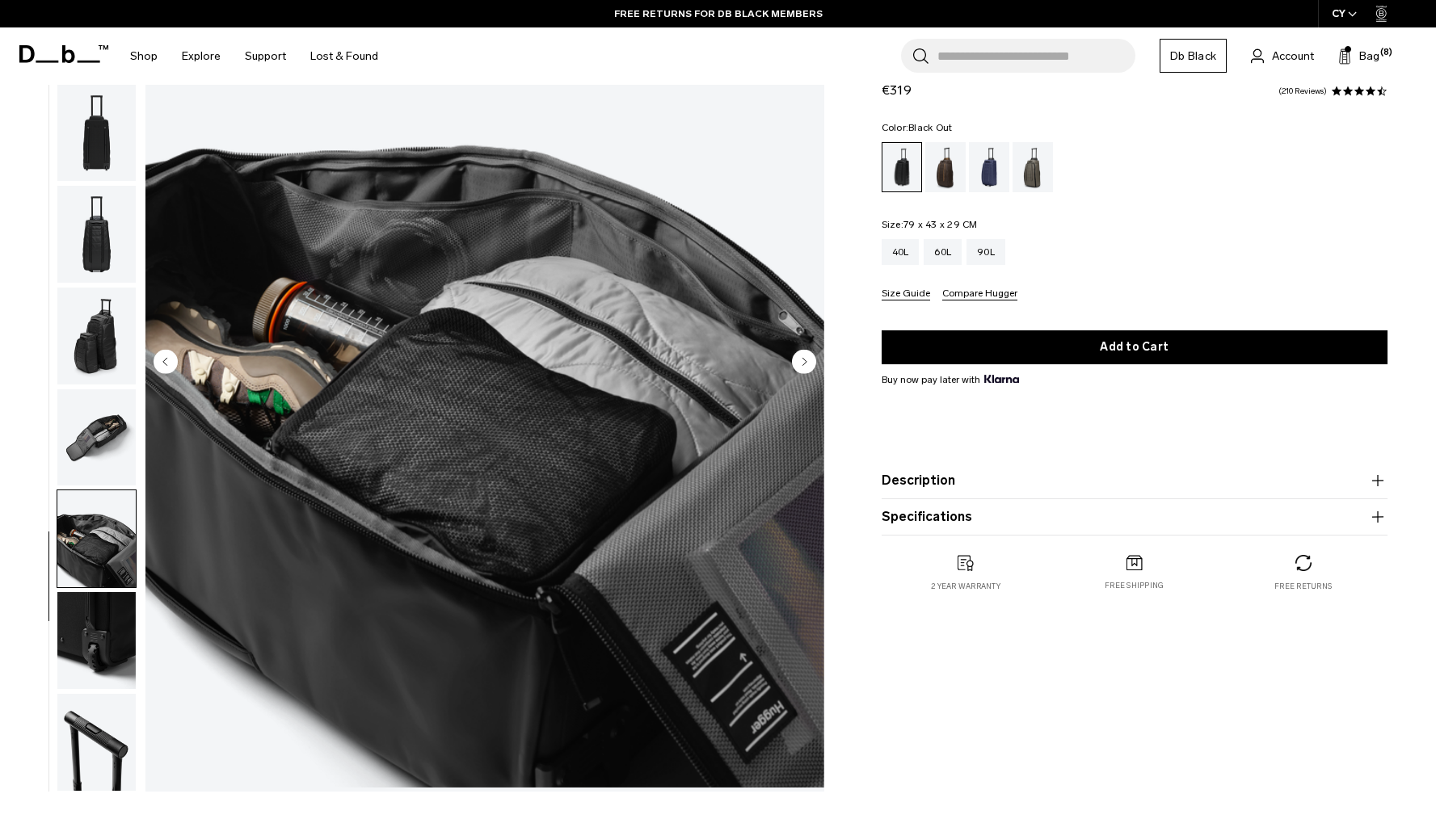
click at [797, 358] on circle "Next slide" at bounding box center [804, 361] width 24 height 24
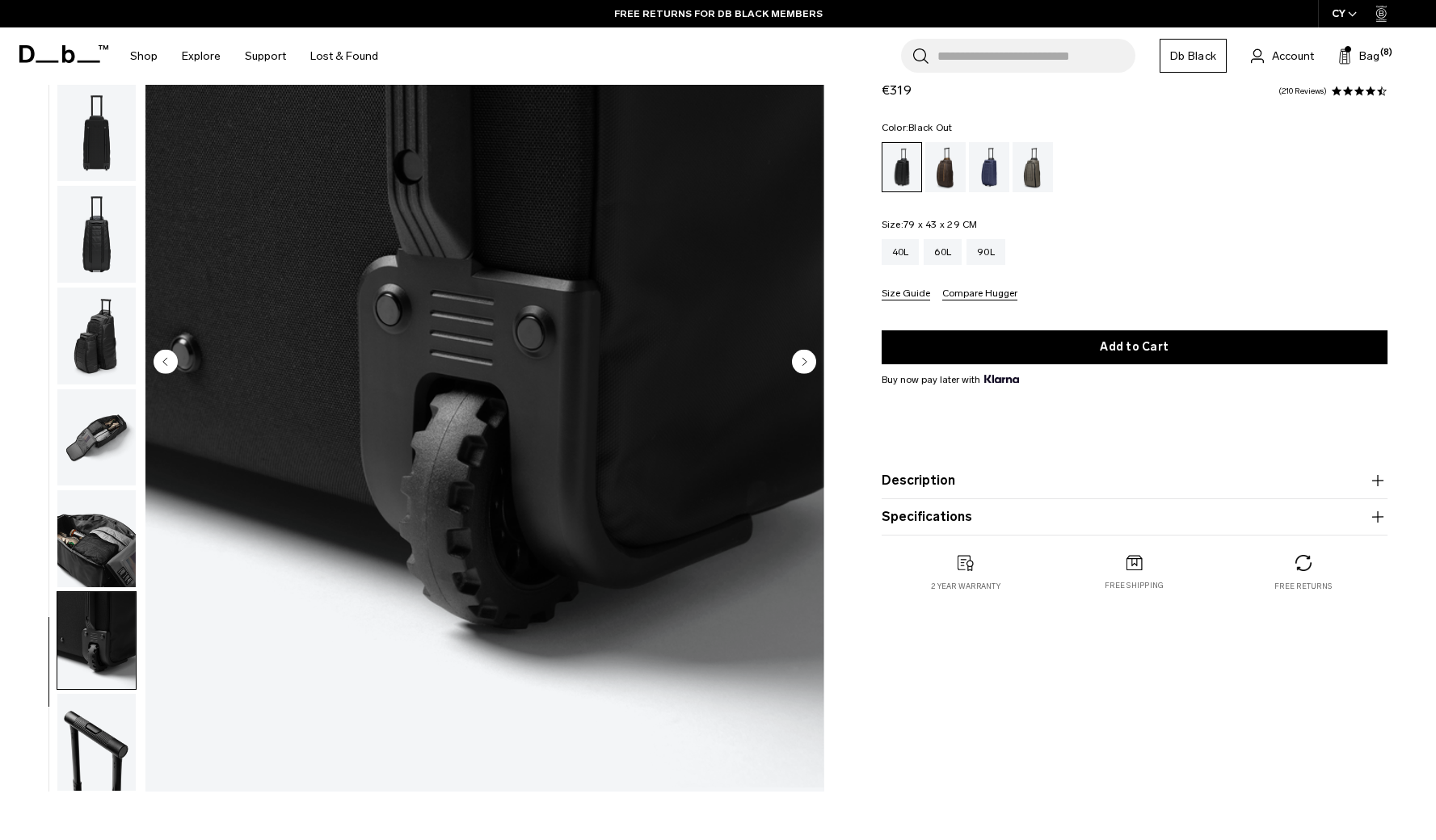
click at [797, 358] on circle "Next slide" at bounding box center [804, 361] width 24 height 24
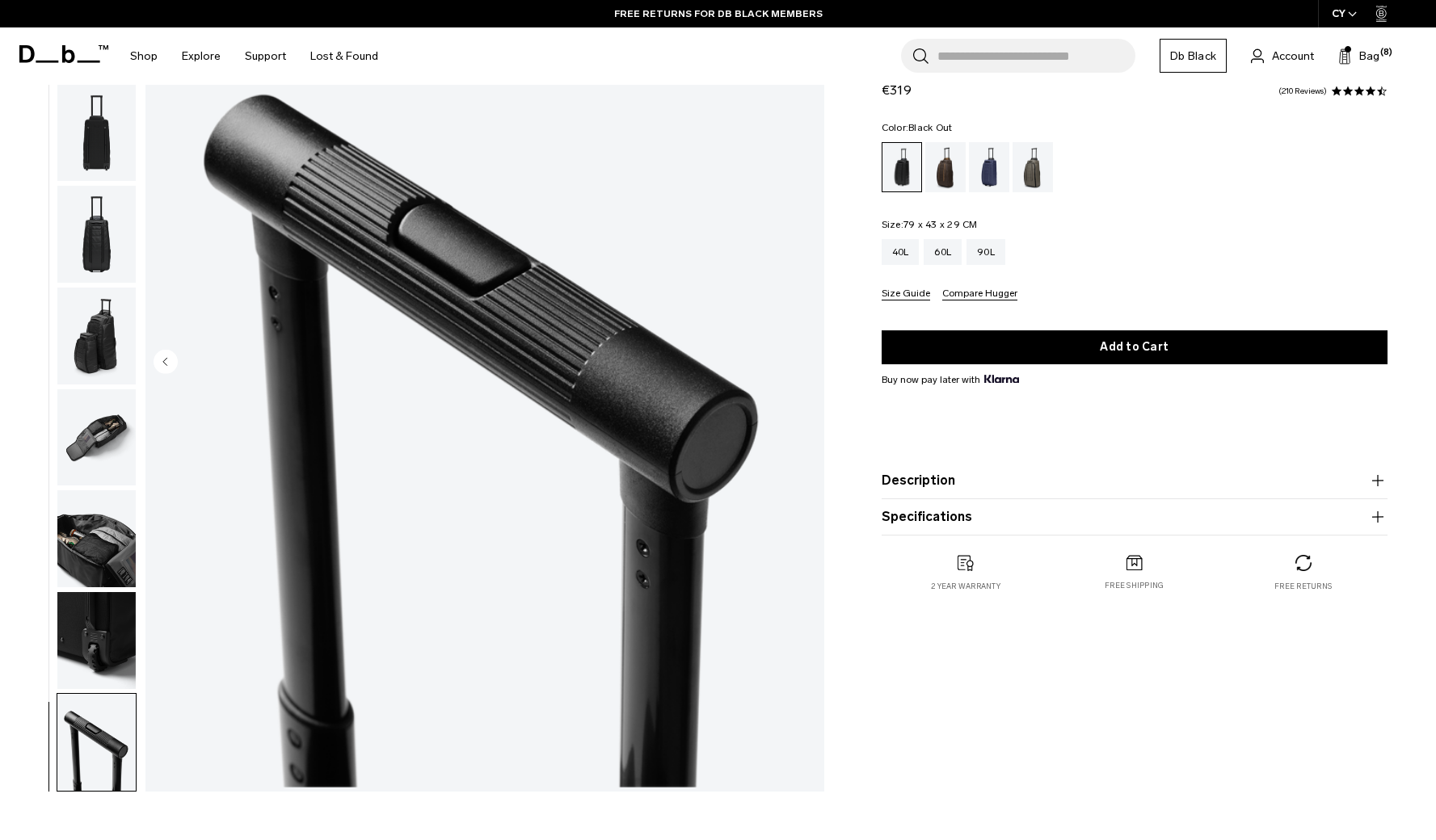
click at [797, 358] on img "10 / 10" at bounding box center [484, 363] width 678 height 847
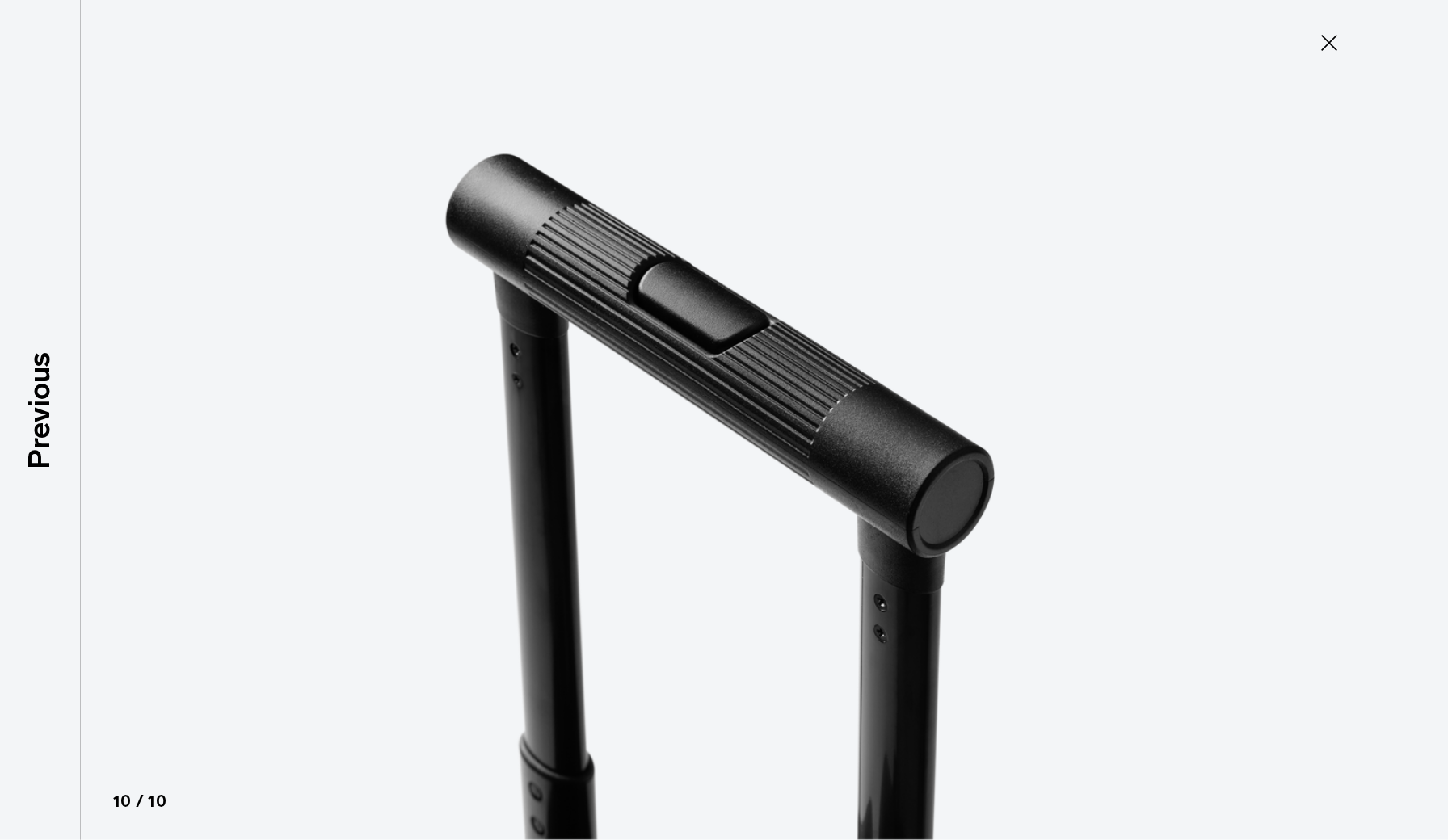
click at [1316, 39] on icon at bounding box center [1329, 42] width 26 height 26
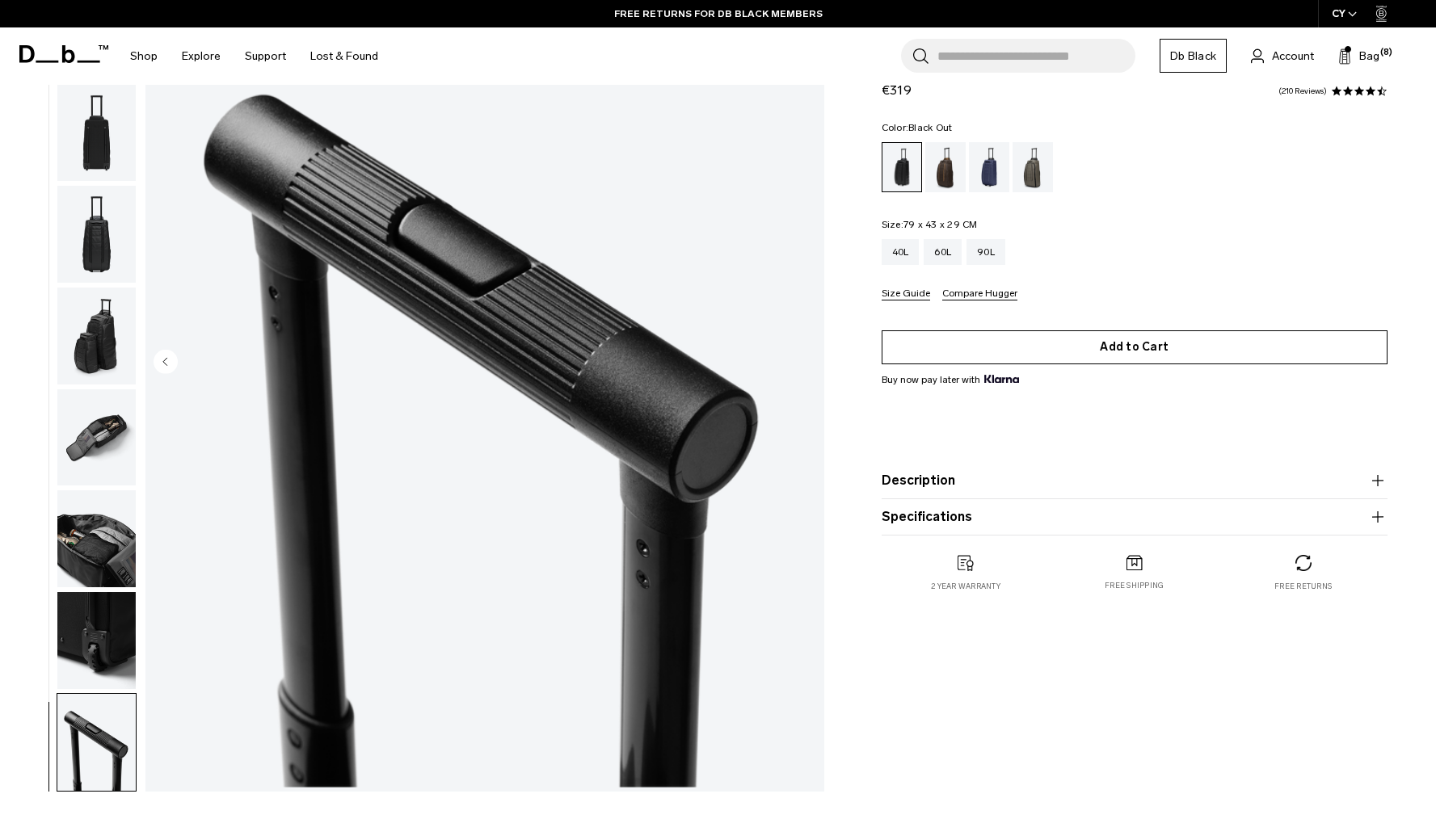
click at [1176, 342] on button "Add to Cart" at bounding box center [1134, 348] width 506 height 34
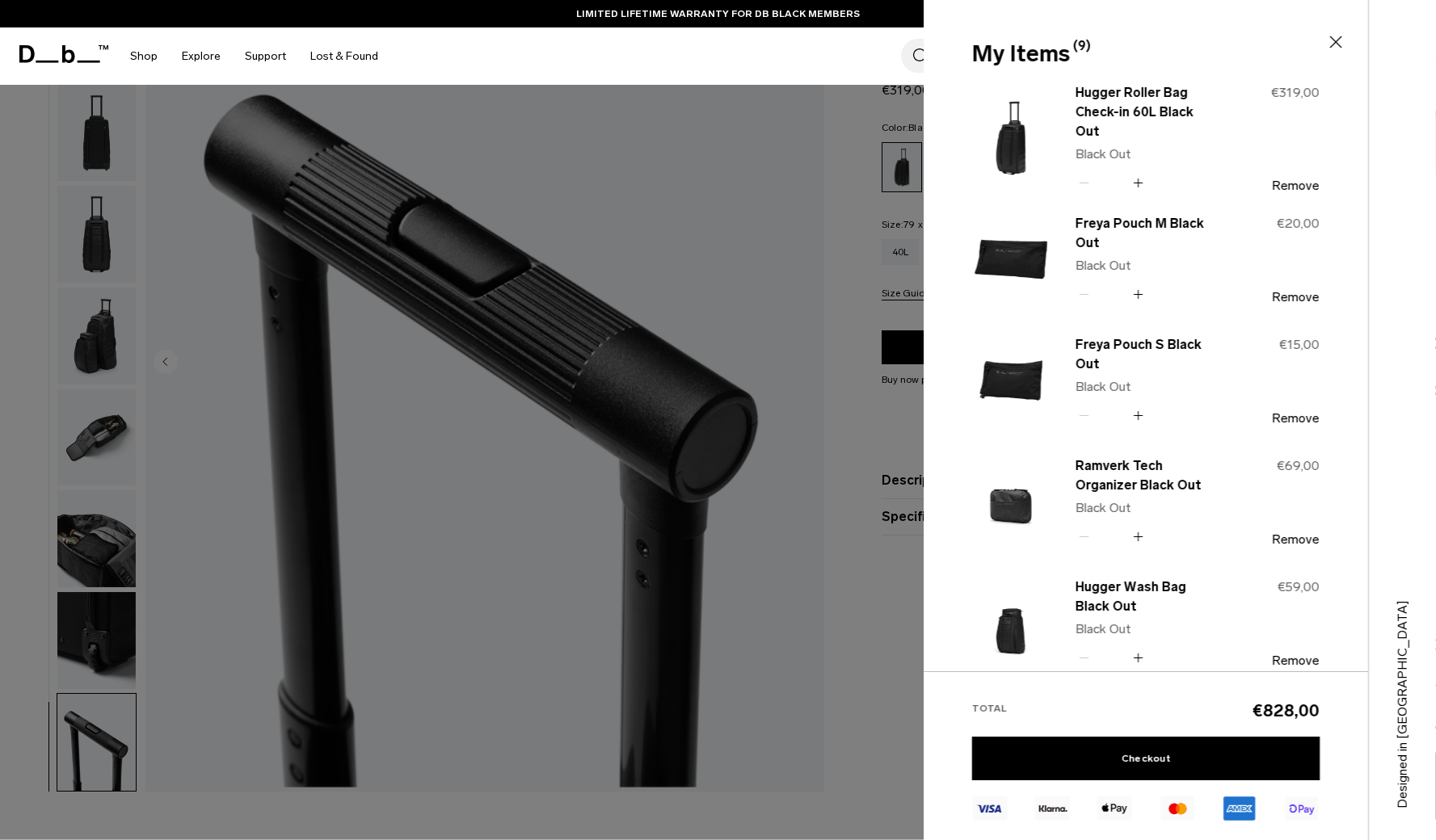
scroll to position [0, 0]
click at [770, 276] on div at bounding box center [718, 420] width 1436 height 840
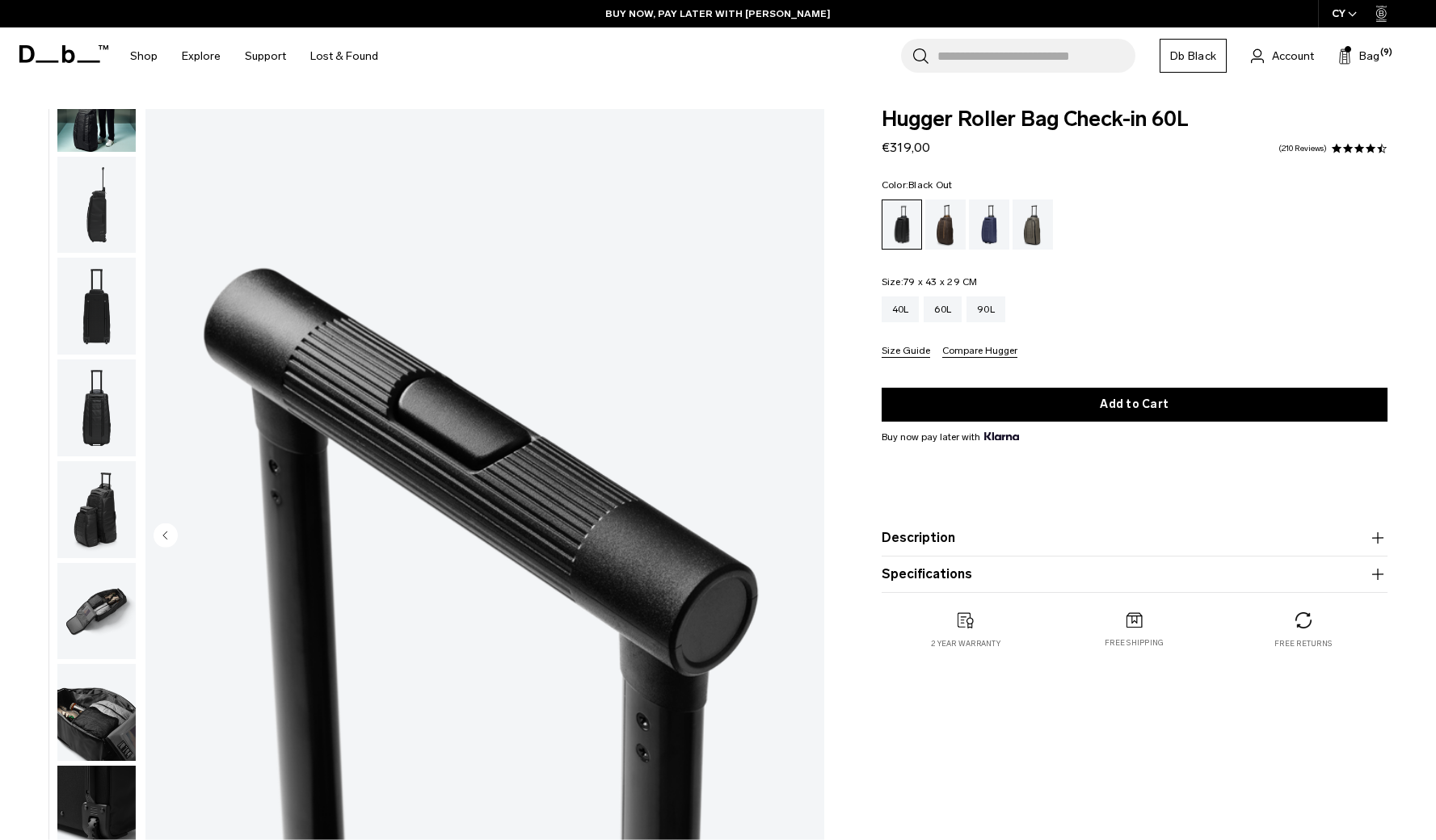
click at [1174, 68] on link "Db Black" at bounding box center [1193, 56] width 67 height 34
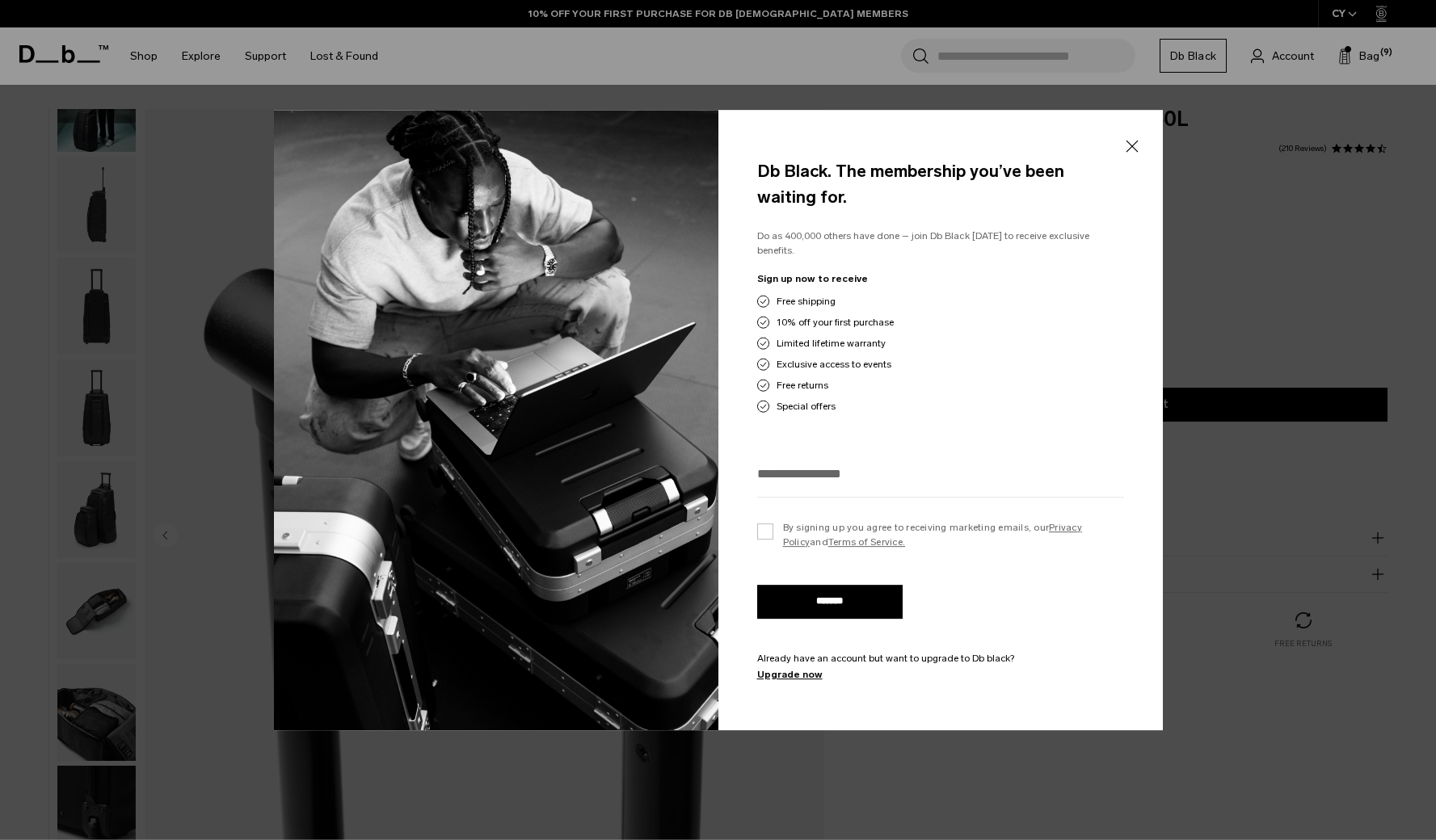
drag, startPoint x: 844, startPoint y: 355, endPoint x: 748, endPoint y: 356, distance: 96.0
click at [748, 356] on div "Db Black. The membership you’ve been waiting for. Do as 400,000 others have don…" at bounding box center [940, 420] width 444 height 621
drag, startPoint x: 779, startPoint y: 334, endPoint x: 824, endPoint y: 334, distance: 45.0
click at [824, 336] on span "Limited lifetime warranty" at bounding box center [831, 343] width 109 height 14
click at [838, 358] on span "Exclusive access to events" at bounding box center [834, 364] width 115 height 14
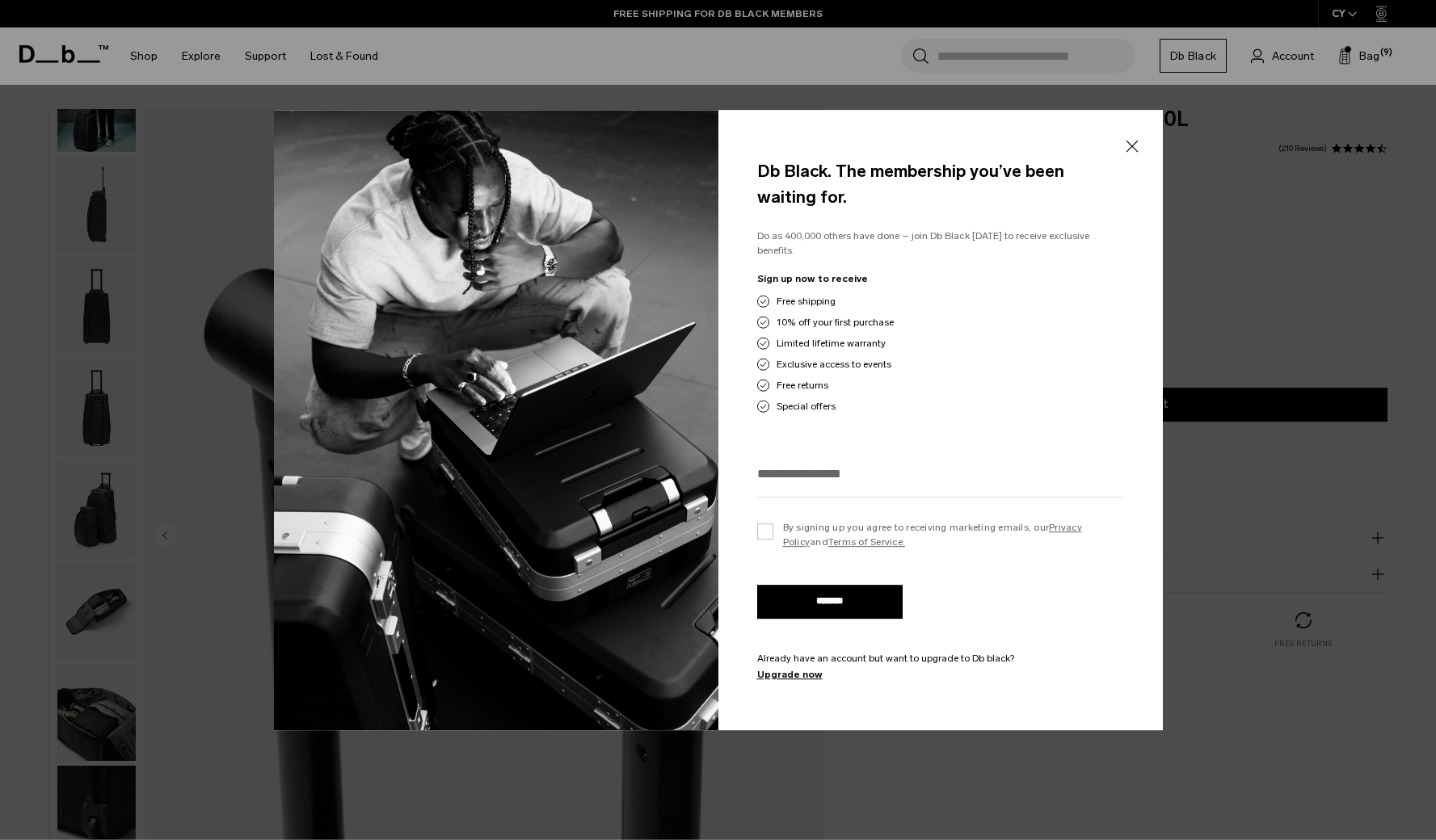
scroll to position [153, 0]
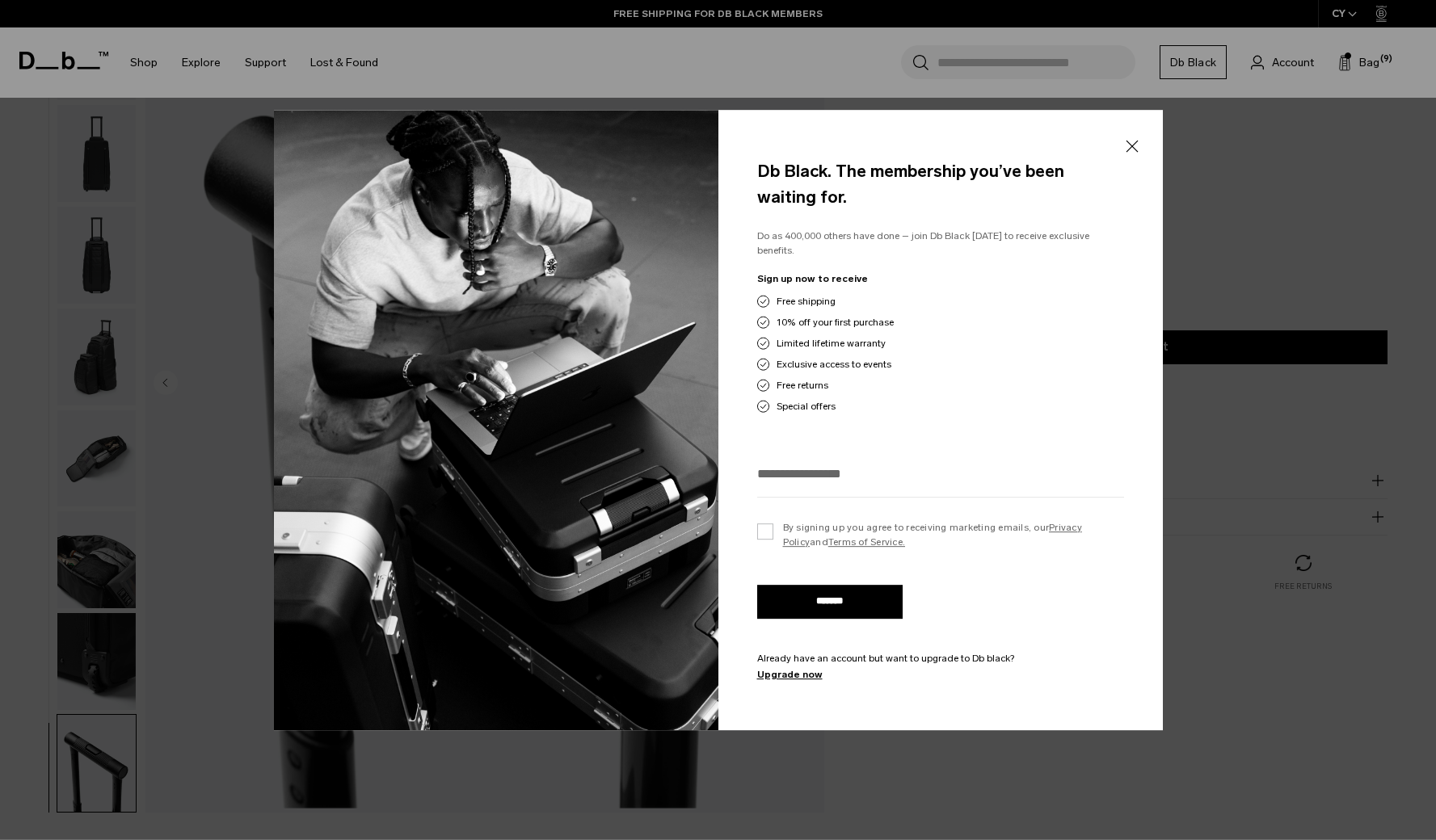
drag, startPoint x: 776, startPoint y: 287, endPoint x: 868, endPoint y: 287, distance: 92.0
click at [863, 294] on div "Free shipping" at bounding box center [940, 302] width 367 height 14
click at [1118, 158] on div "Db Black. The membership you’ve been waiting for. Do as 400,000 others have don…" at bounding box center [940, 420] width 444 height 621
click at [1121, 158] on div "Db Black. The membership you’ve been waiting for. Do as 400,000 others have don…" at bounding box center [940, 420] width 444 height 621
click at [1126, 158] on button "Close" at bounding box center [1132, 146] width 20 height 34
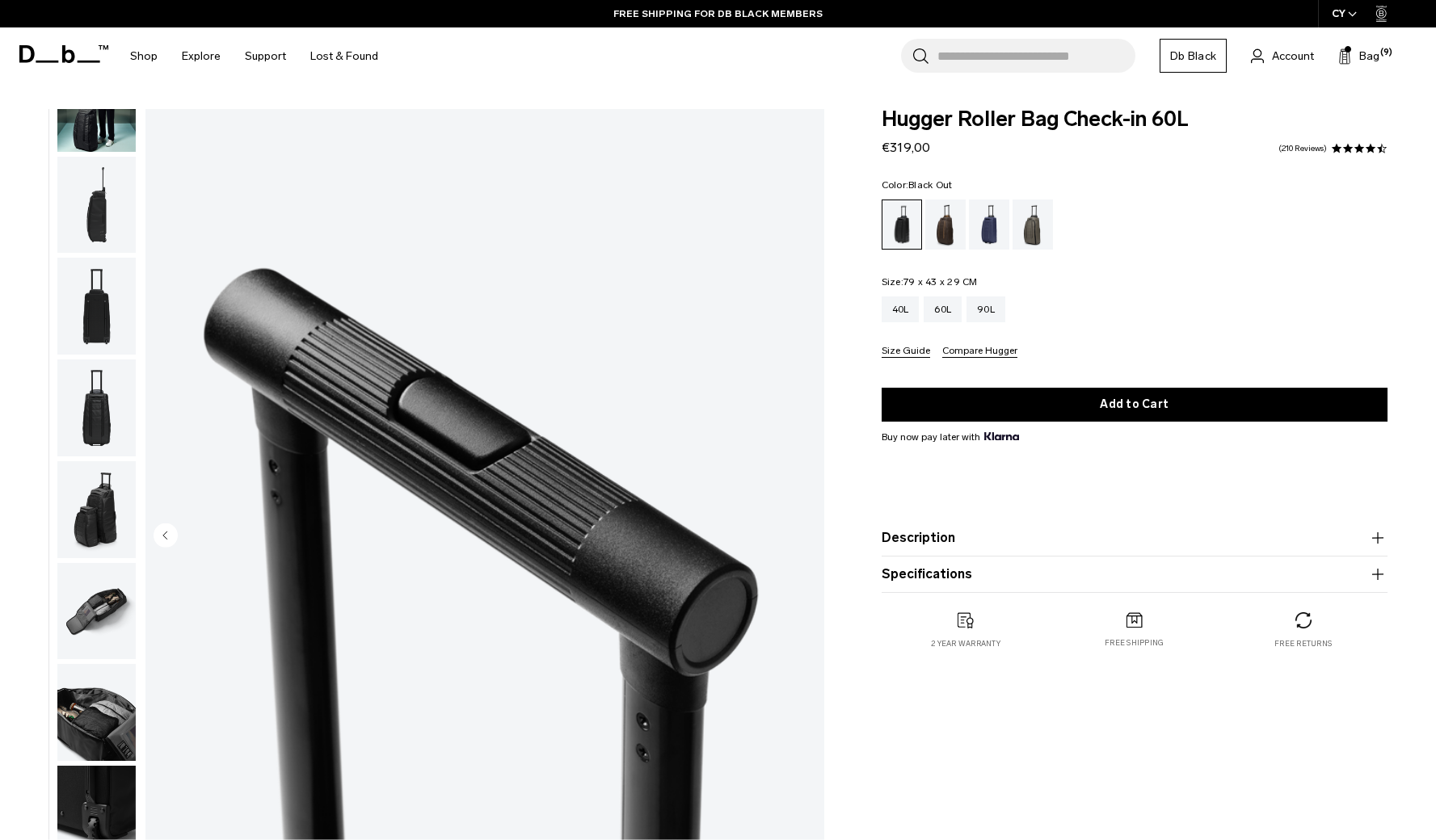
scroll to position [0, 0]
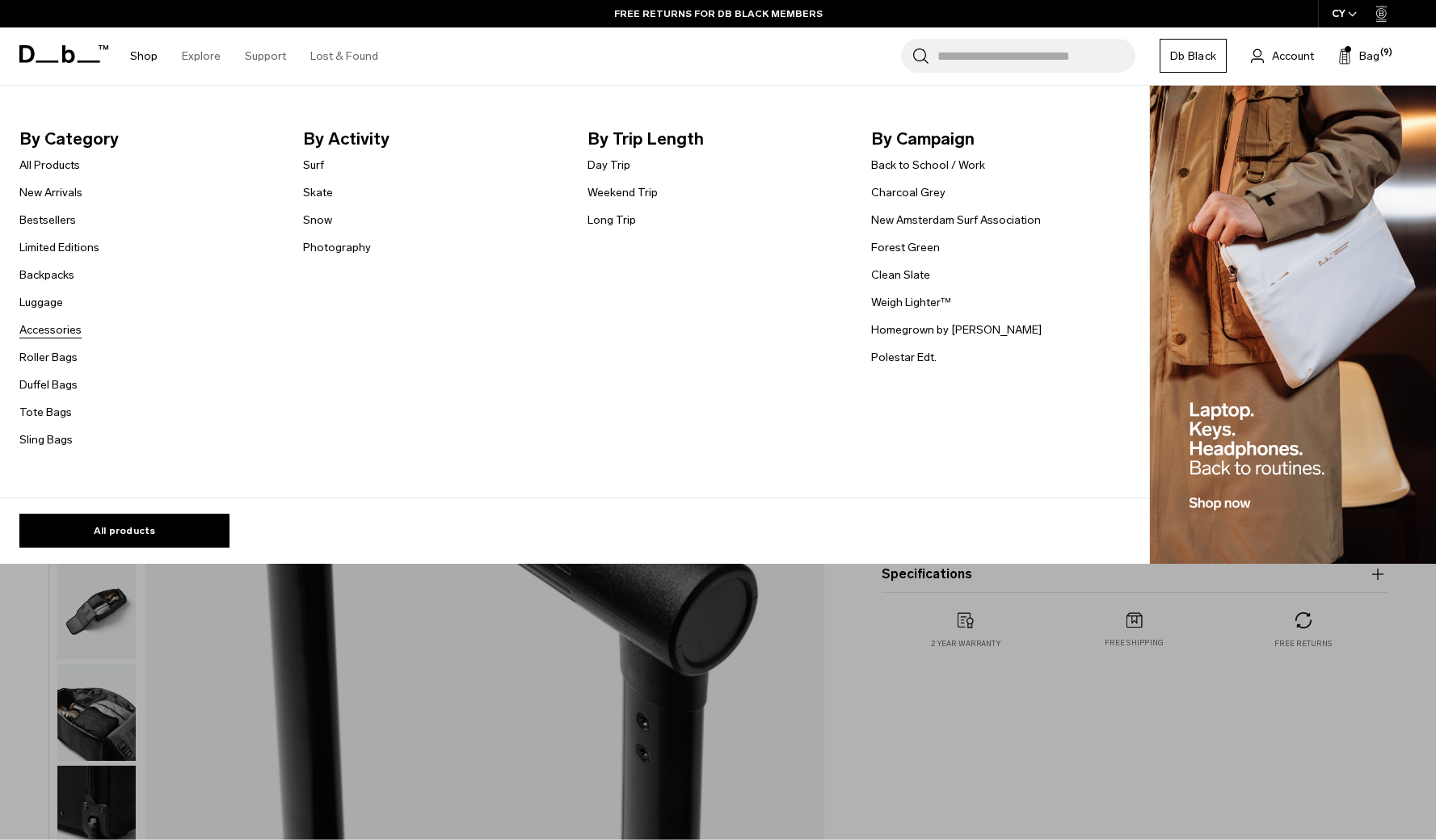
click at [34, 331] on link "Accessories" at bounding box center [50, 330] width 62 height 17
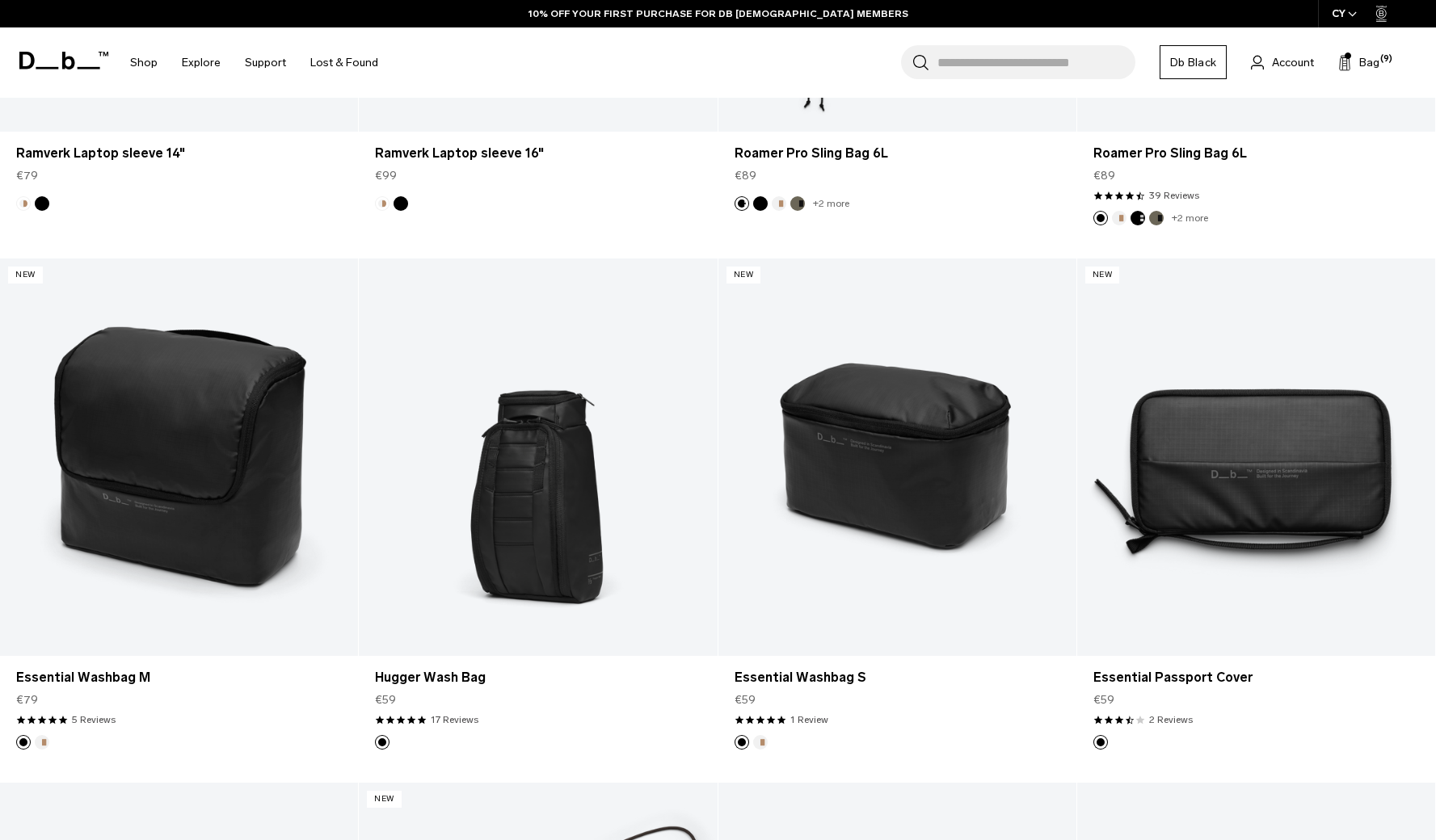
scroll to position [2351, 0]
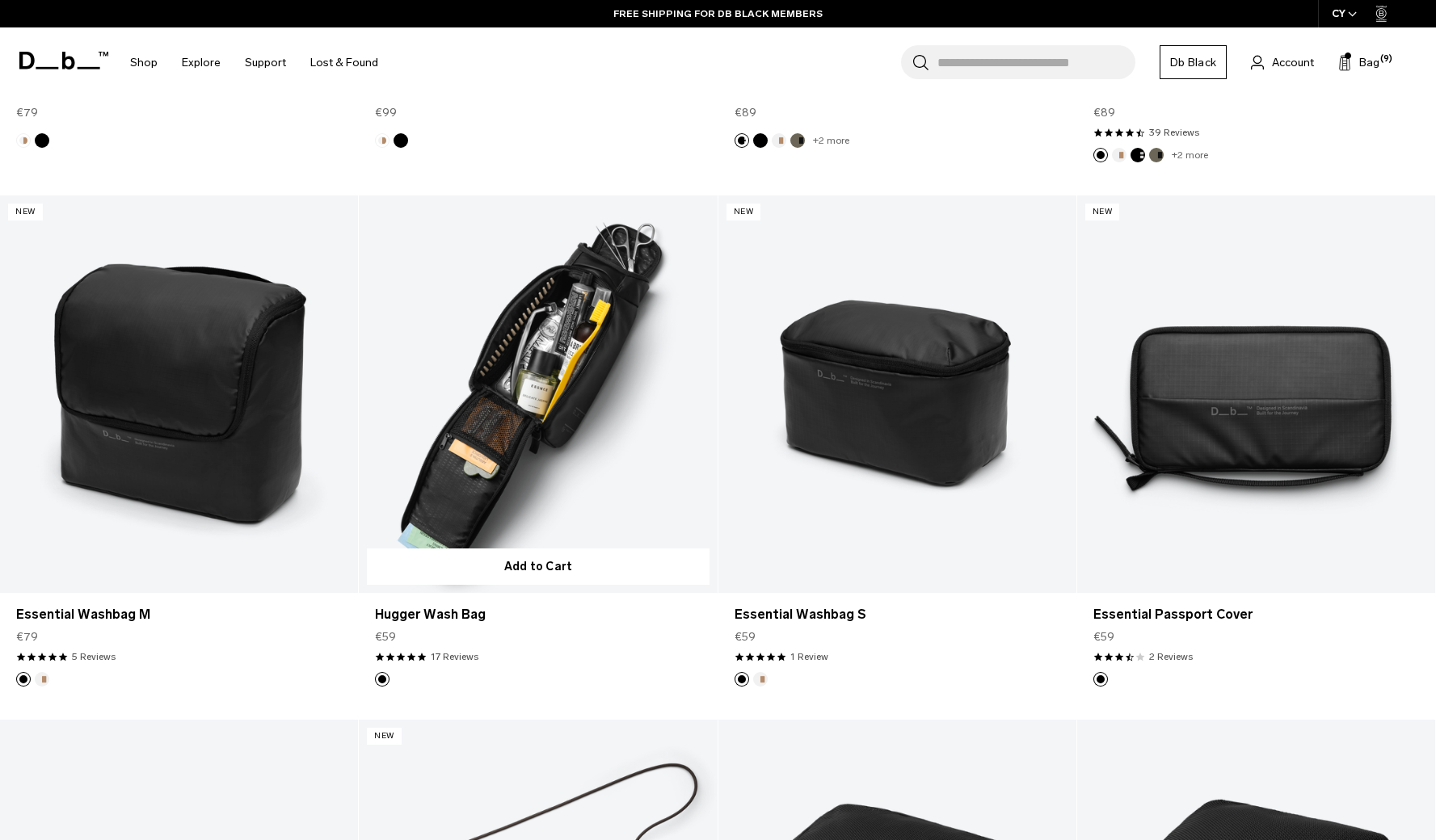
click at [607, 437] on link "Hugger Wash Bag" at bounding box center [537, 394] width 358 height 398
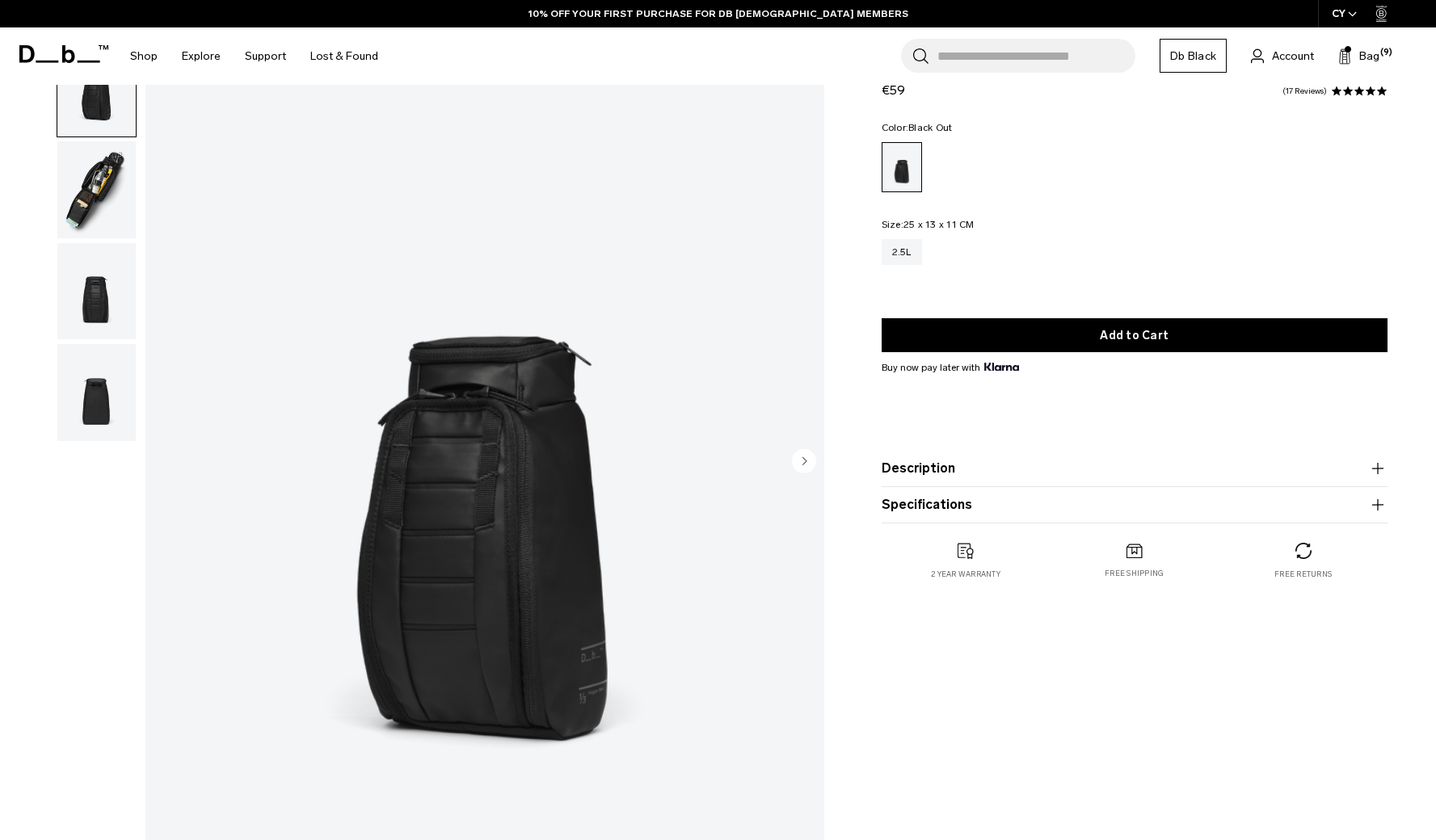
click at [103, 209] on img "button" at bounding box center [97, 190] width 79 height 97
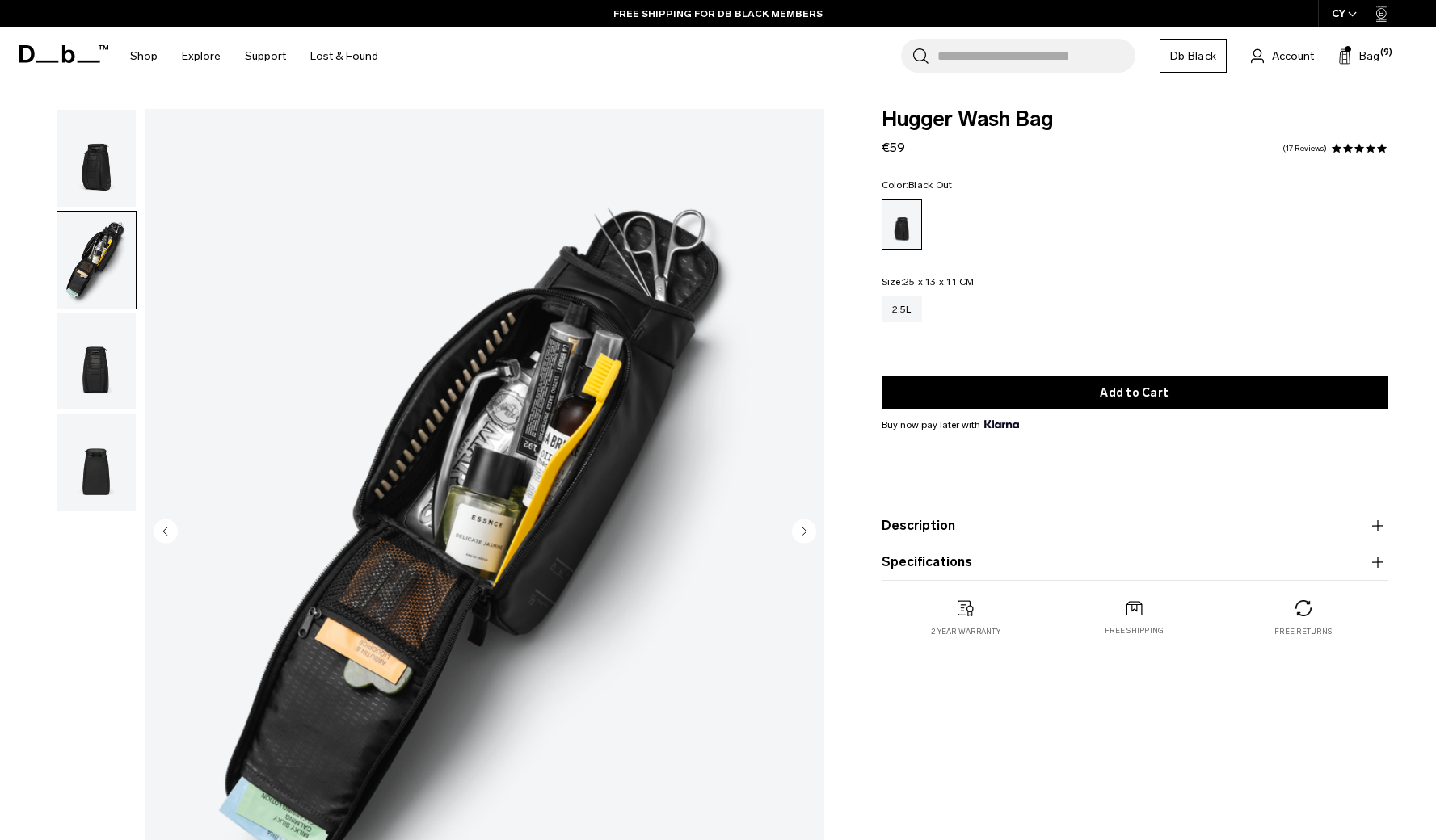
scroll to position [96, 0]
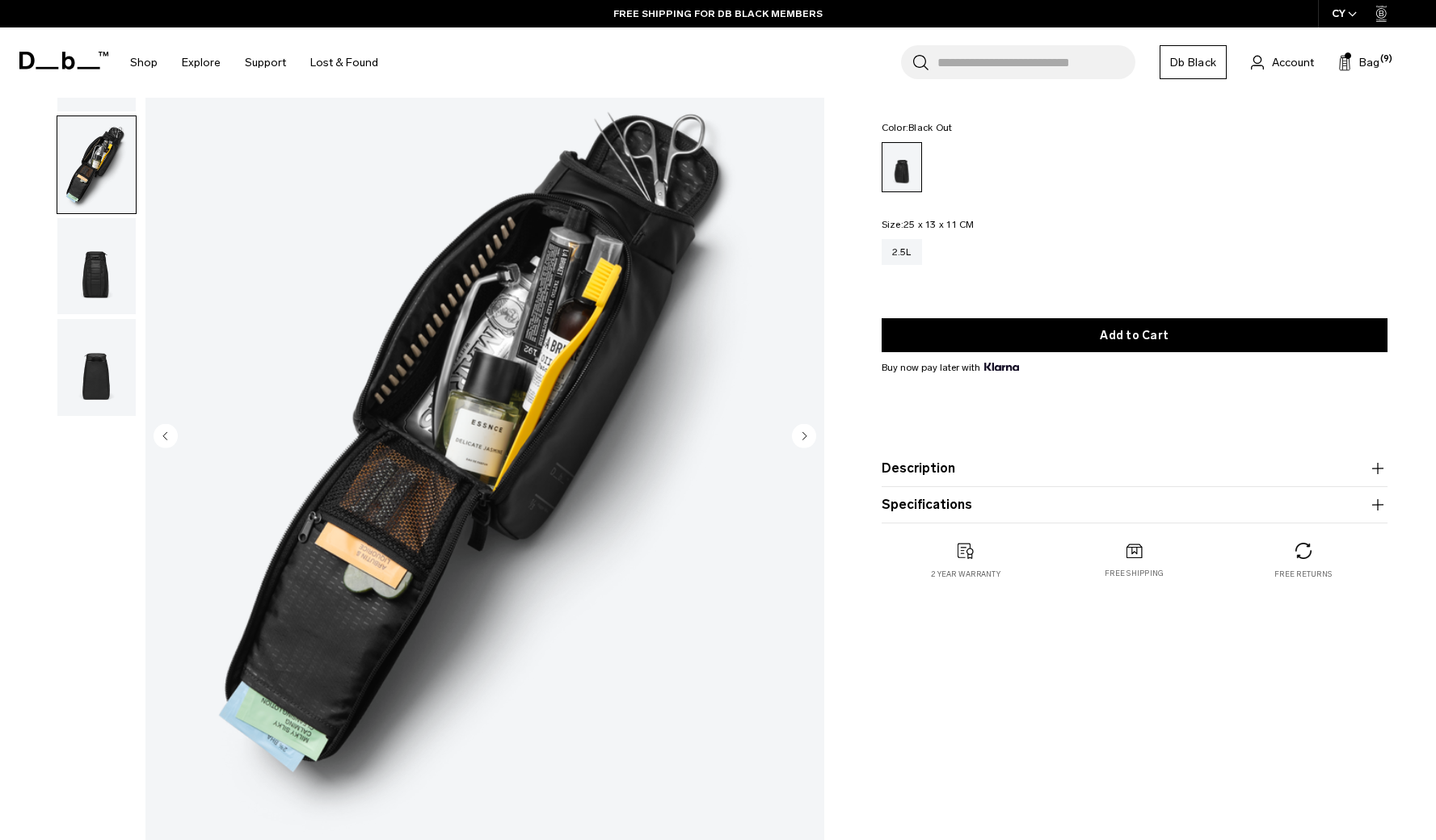
click at [806, 448] on button "Next slide" at bounding box center [804, 437] width 24 height 27
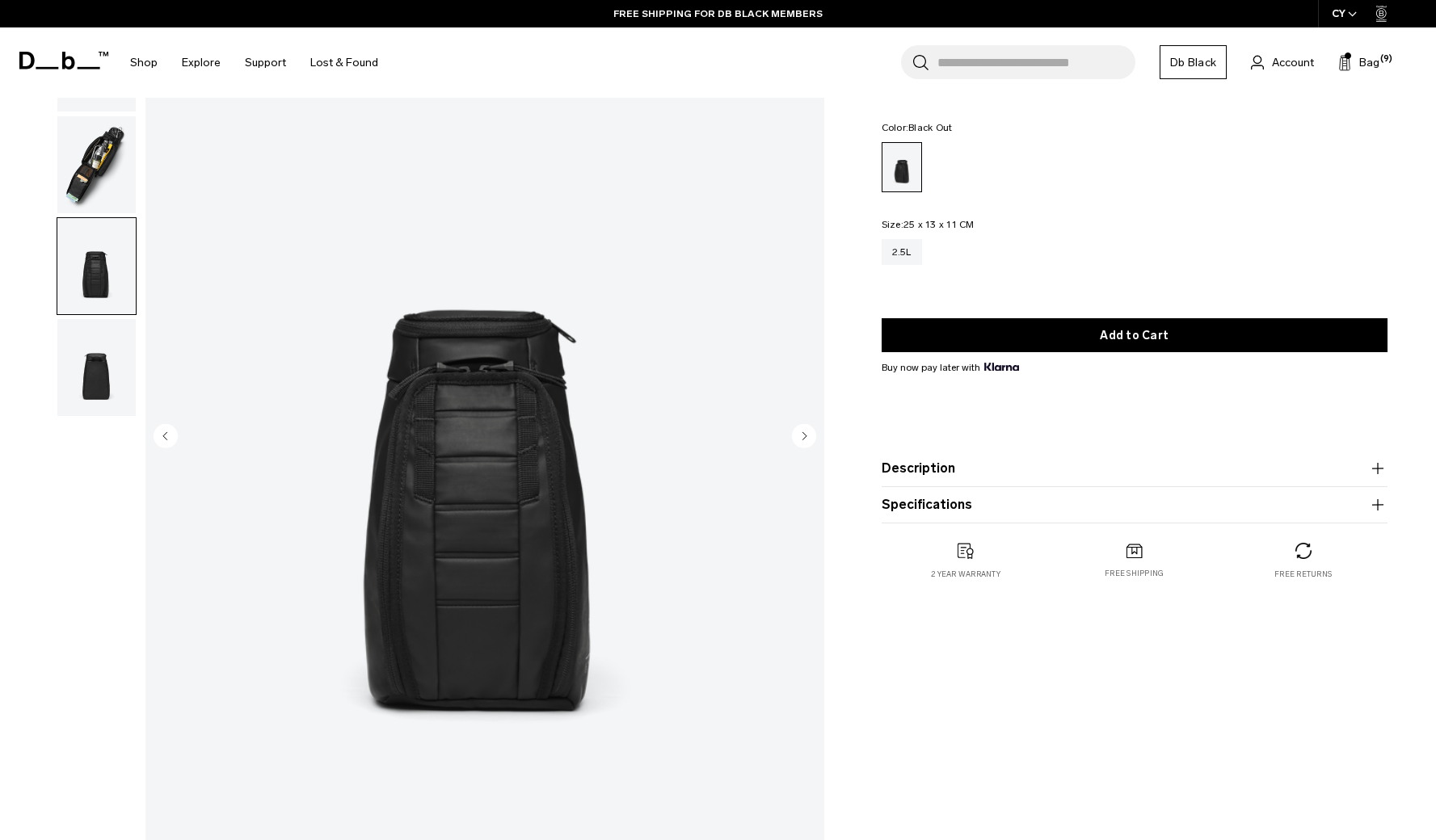
click at [806, 443] on circle "Next slide" at bounding box center [804, 435] width 24 height 24
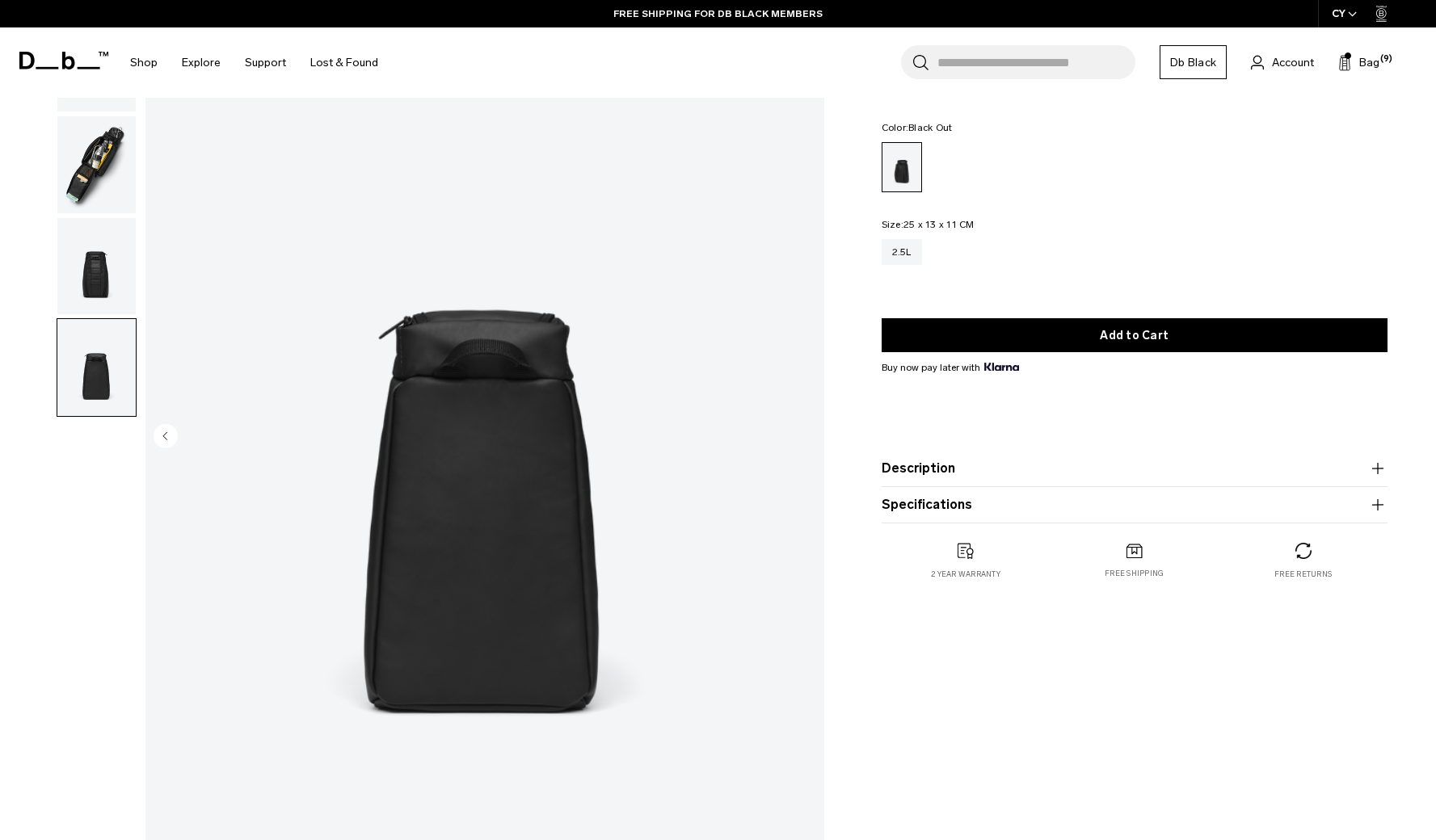
click at [806, 443] on img "4 / 4" at bounding box center [484, 437] width 678 height 847
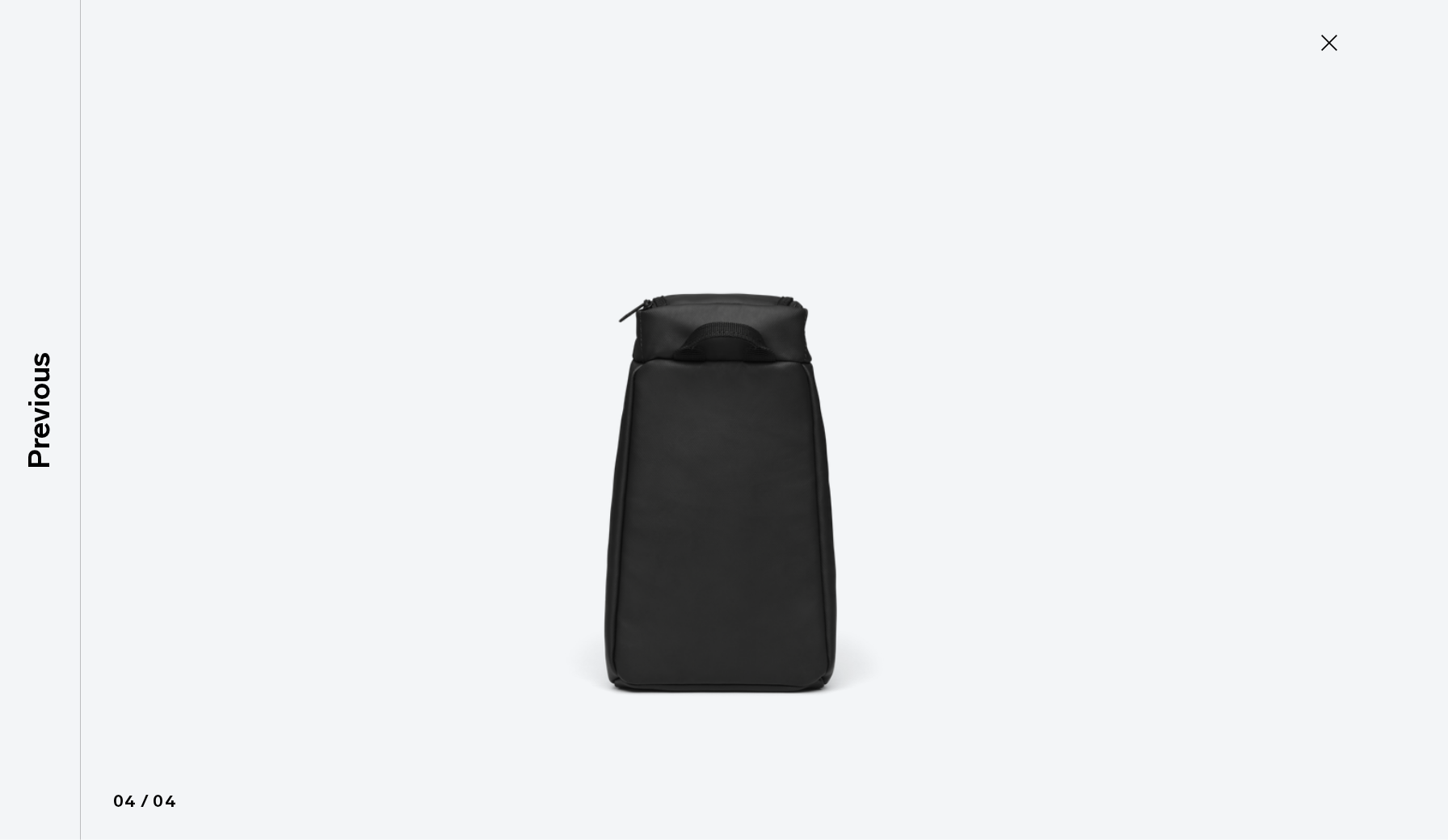
click at [1330, 47] on icon at bounding box center [1329, 42] width 26 height 26
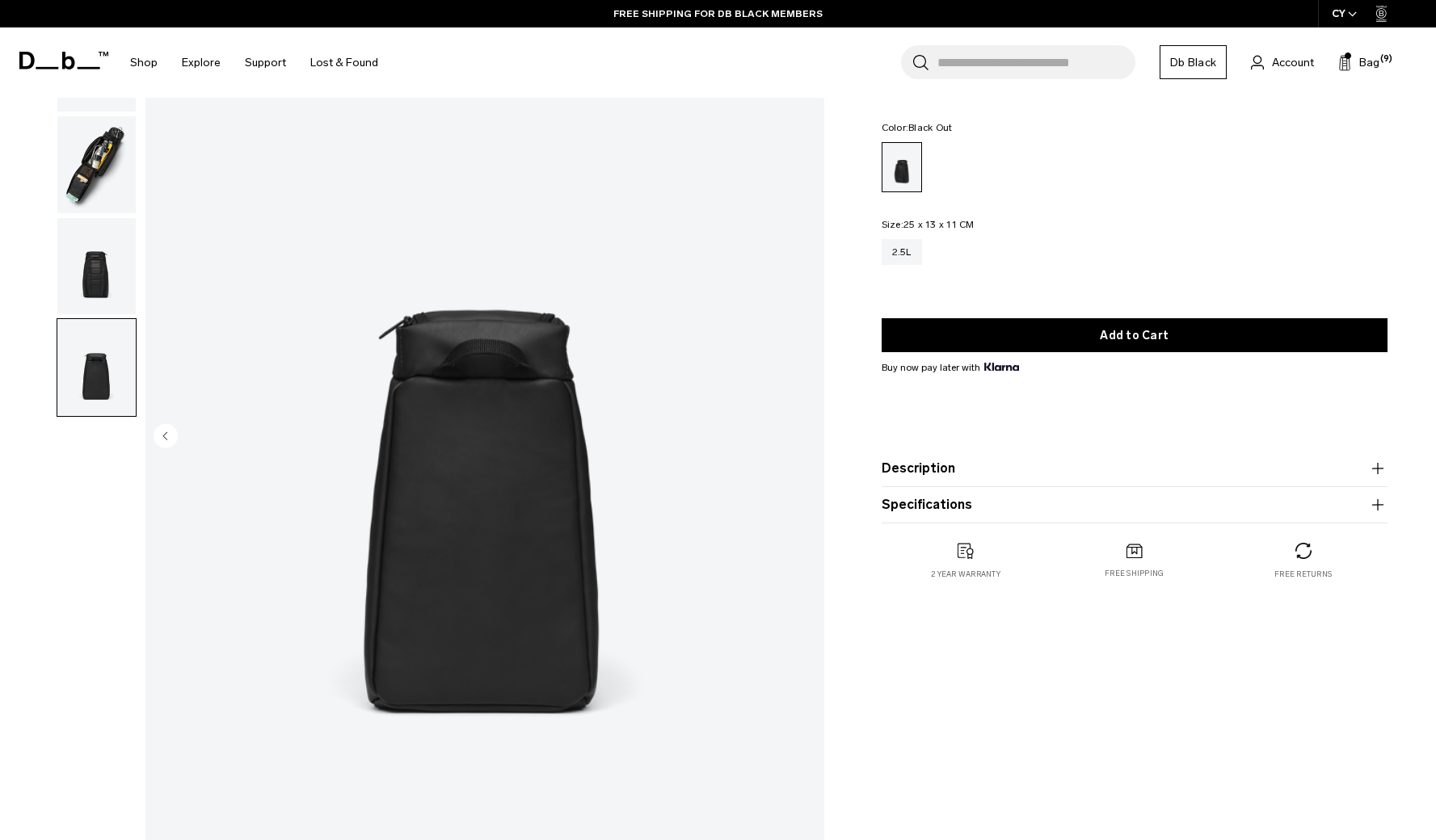
click at [96, 171] on img "button" at bounding box center [97, 164] width 79 height 97
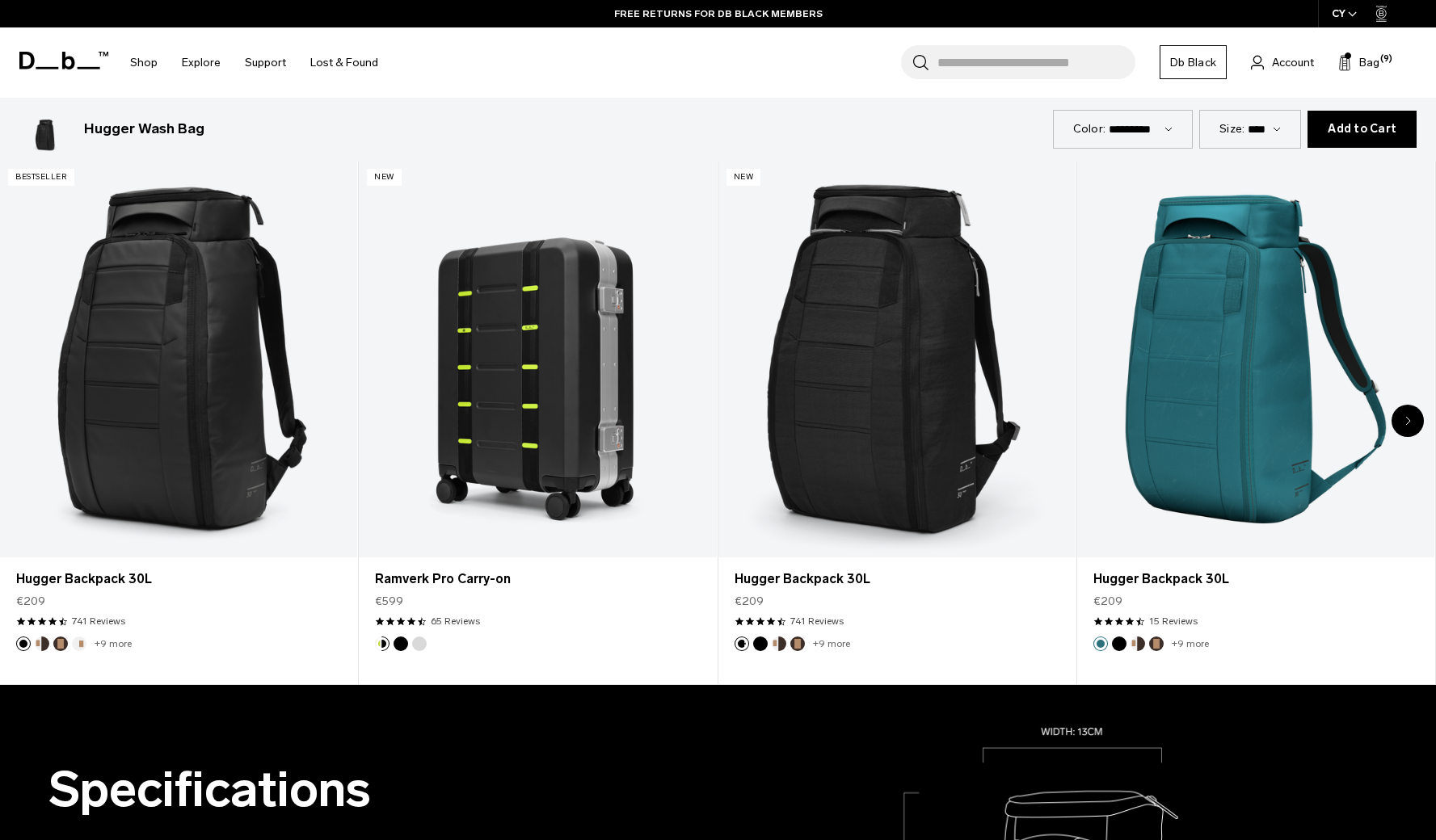
scroll to position [770, 0]
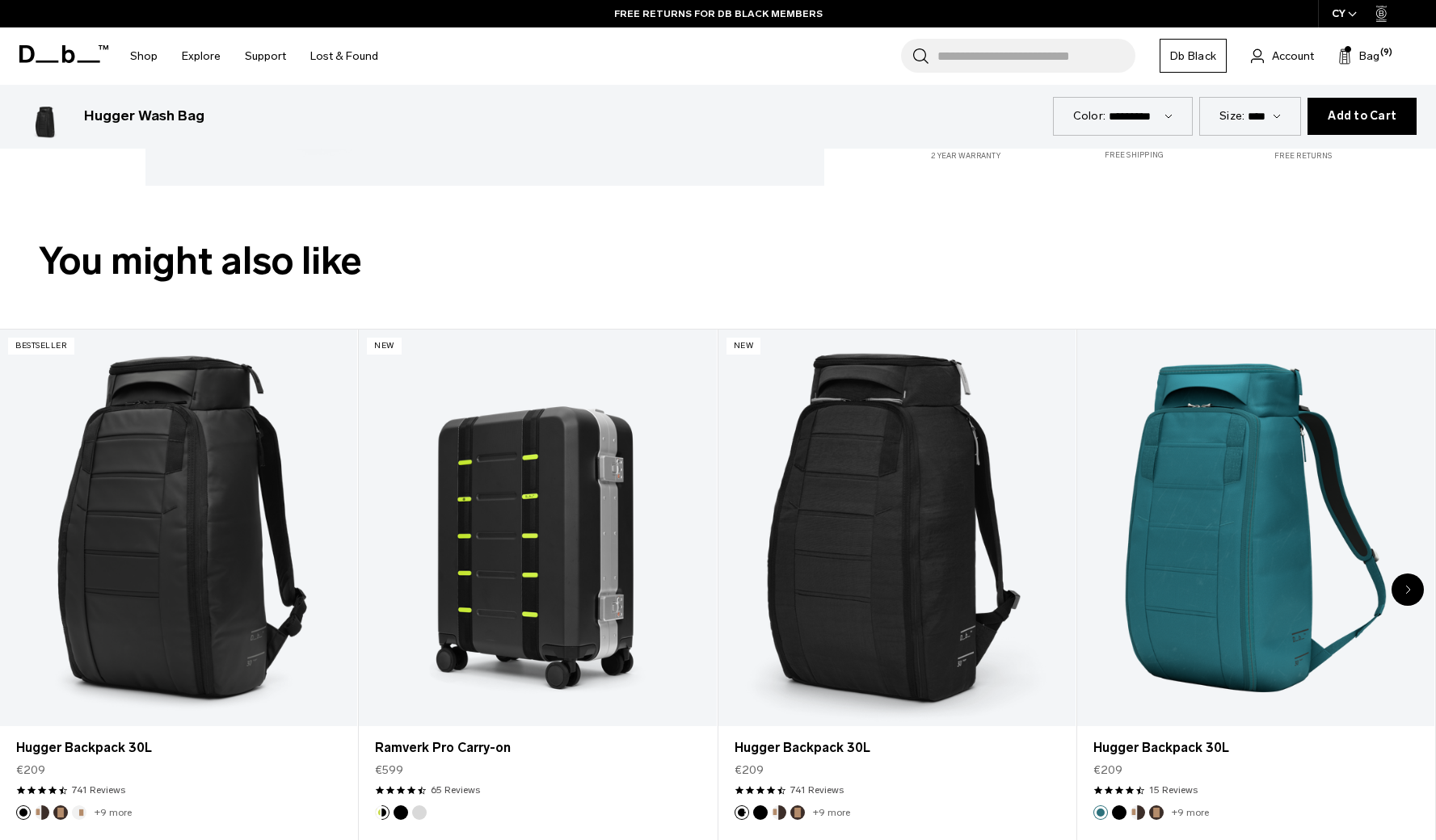
click at [1401, 583] on div "Next slide" at bounding box center [1407, 590] width 33 height 33
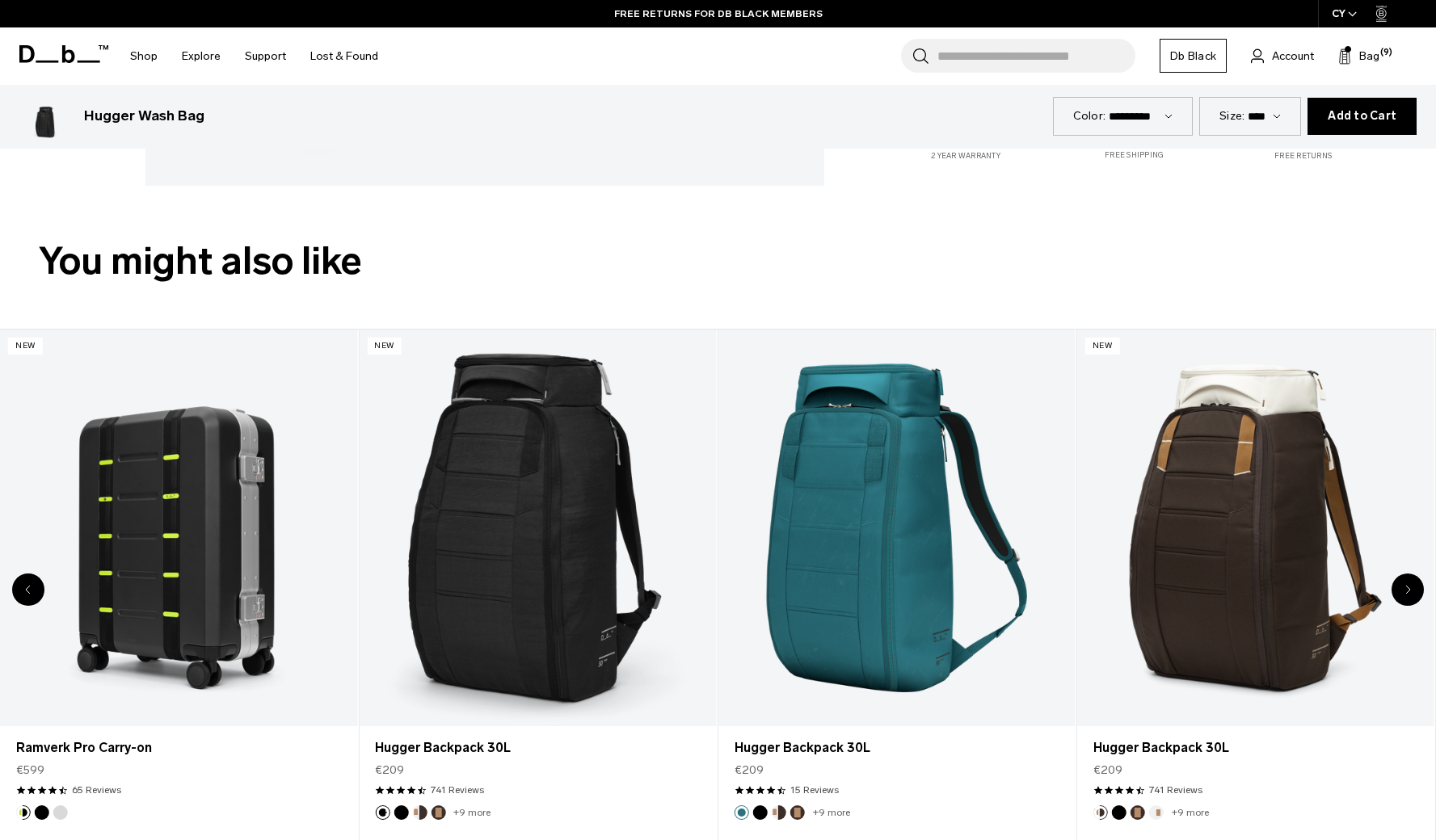
click at [1401, 583] on div "Next slide" at bounding box center [1407, 590] width 33 height 33
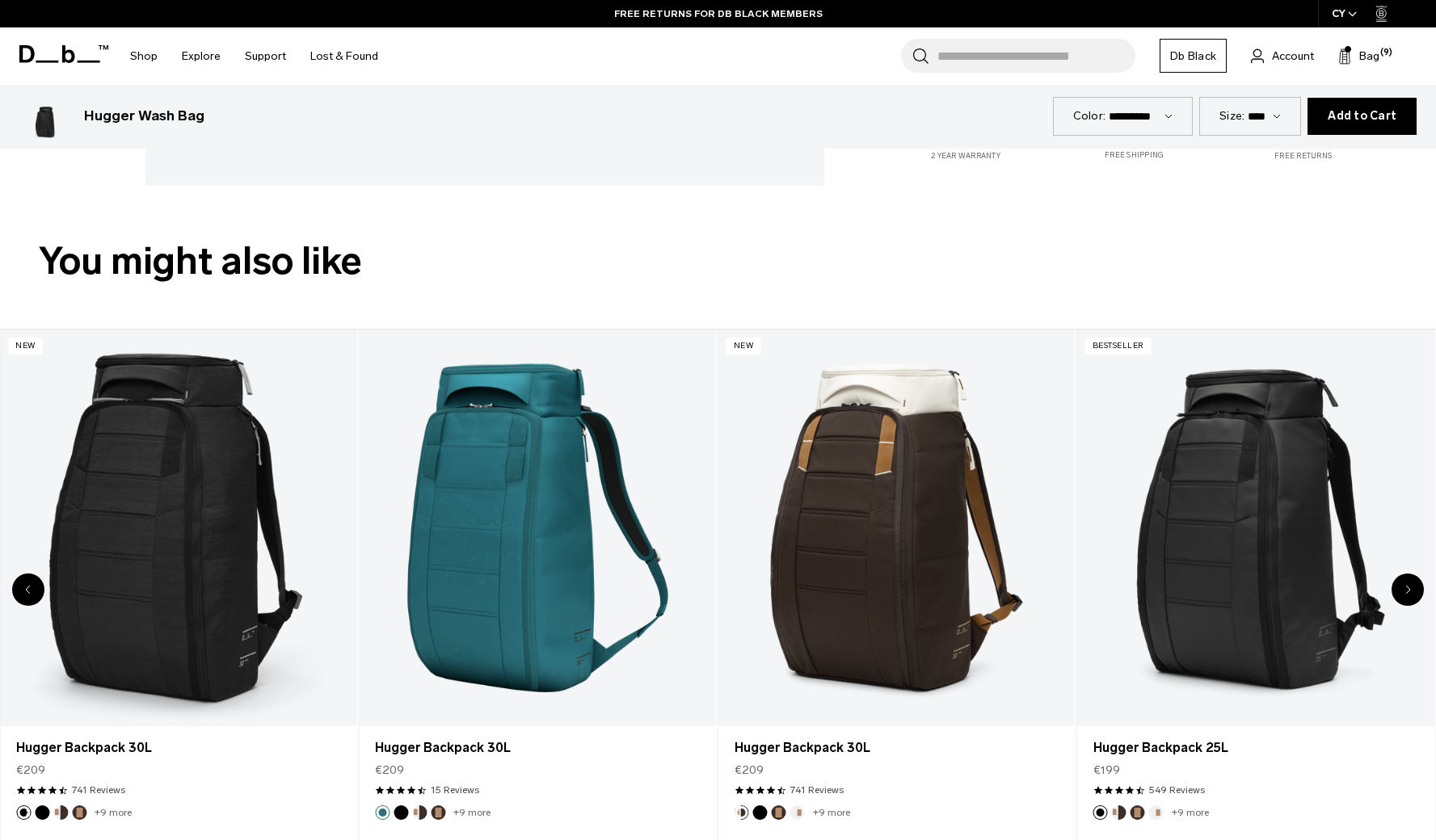
click at [1401, 583] on div "Next slide" at bounding box center [1407, 590] width 33 height 33
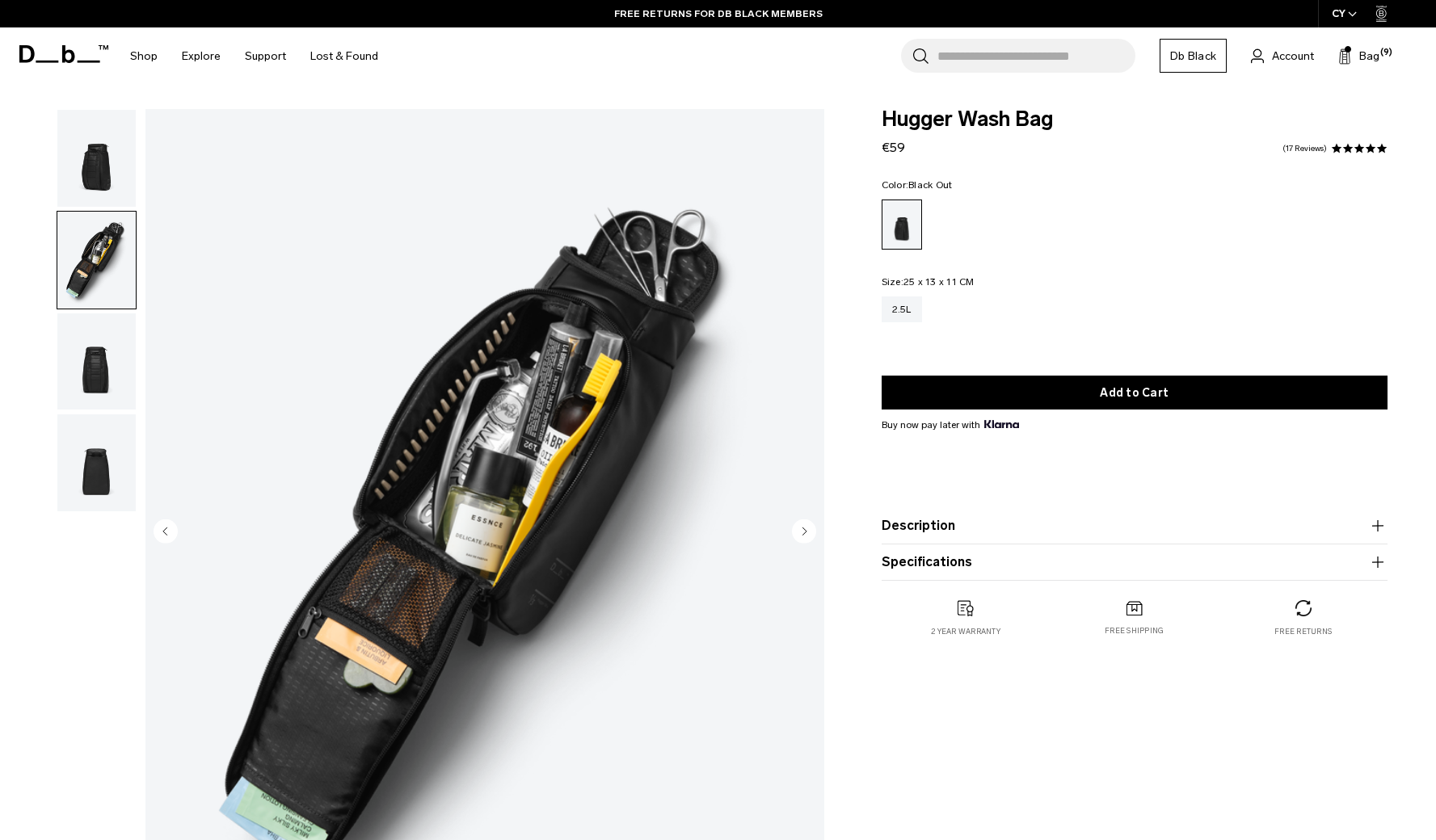
scroll to position [0, 0]
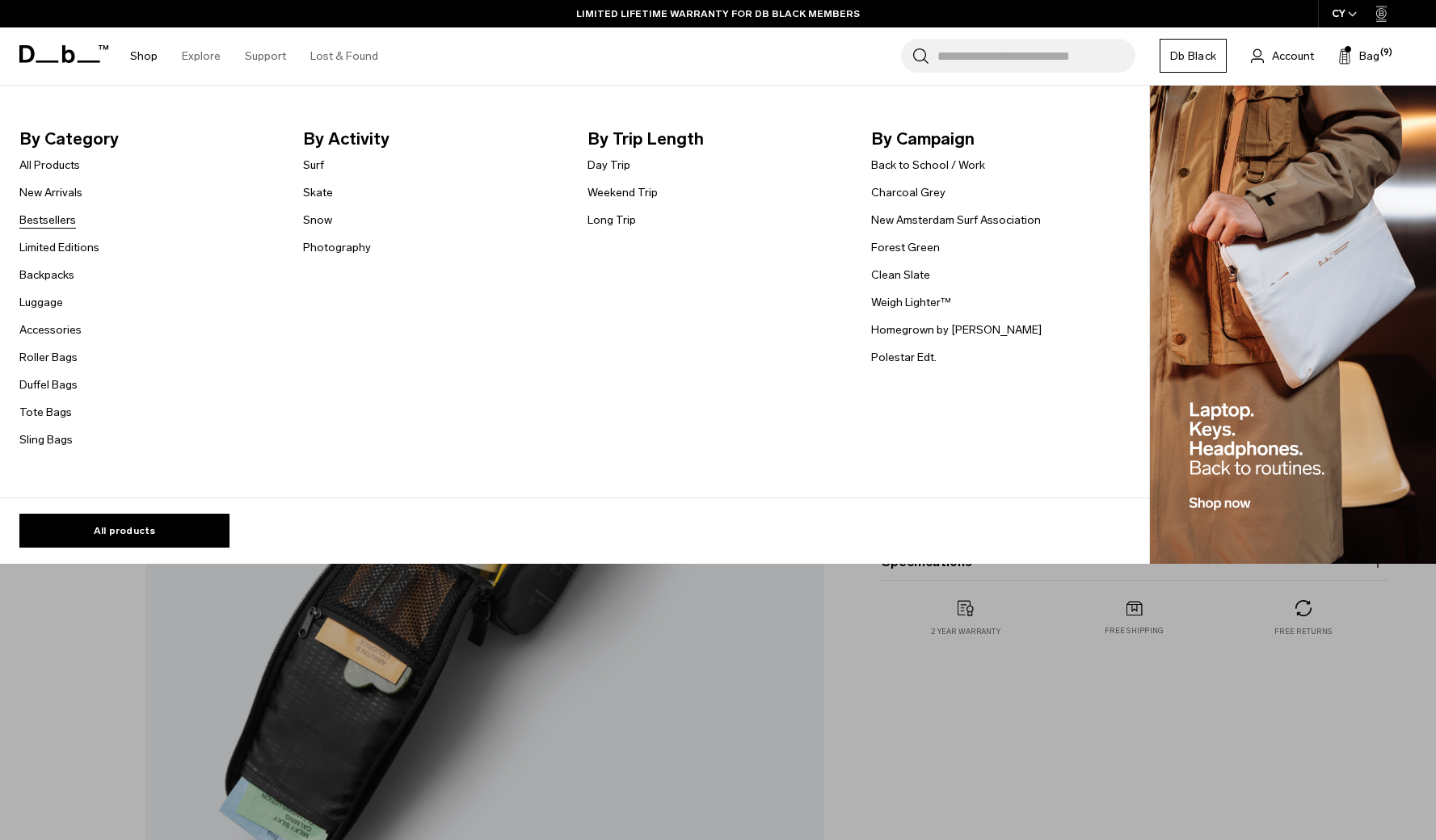
click at [46, 216] on link "Bestsellers" at bounding box center [47, 219] width 57 height 17
